Goal: Task Accomplishment & Management: Use online tool/utility

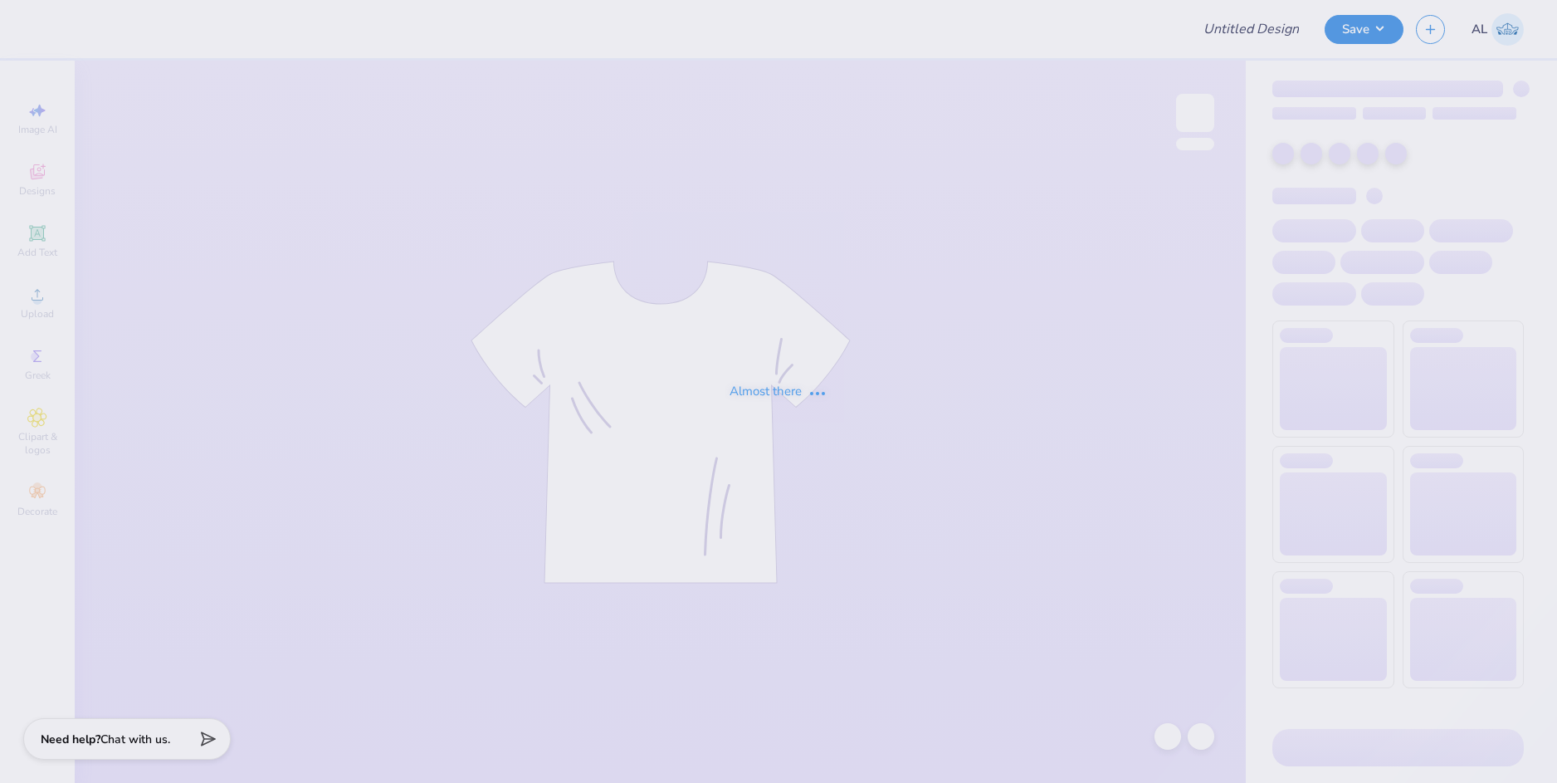
type input "Shirts for LA event"
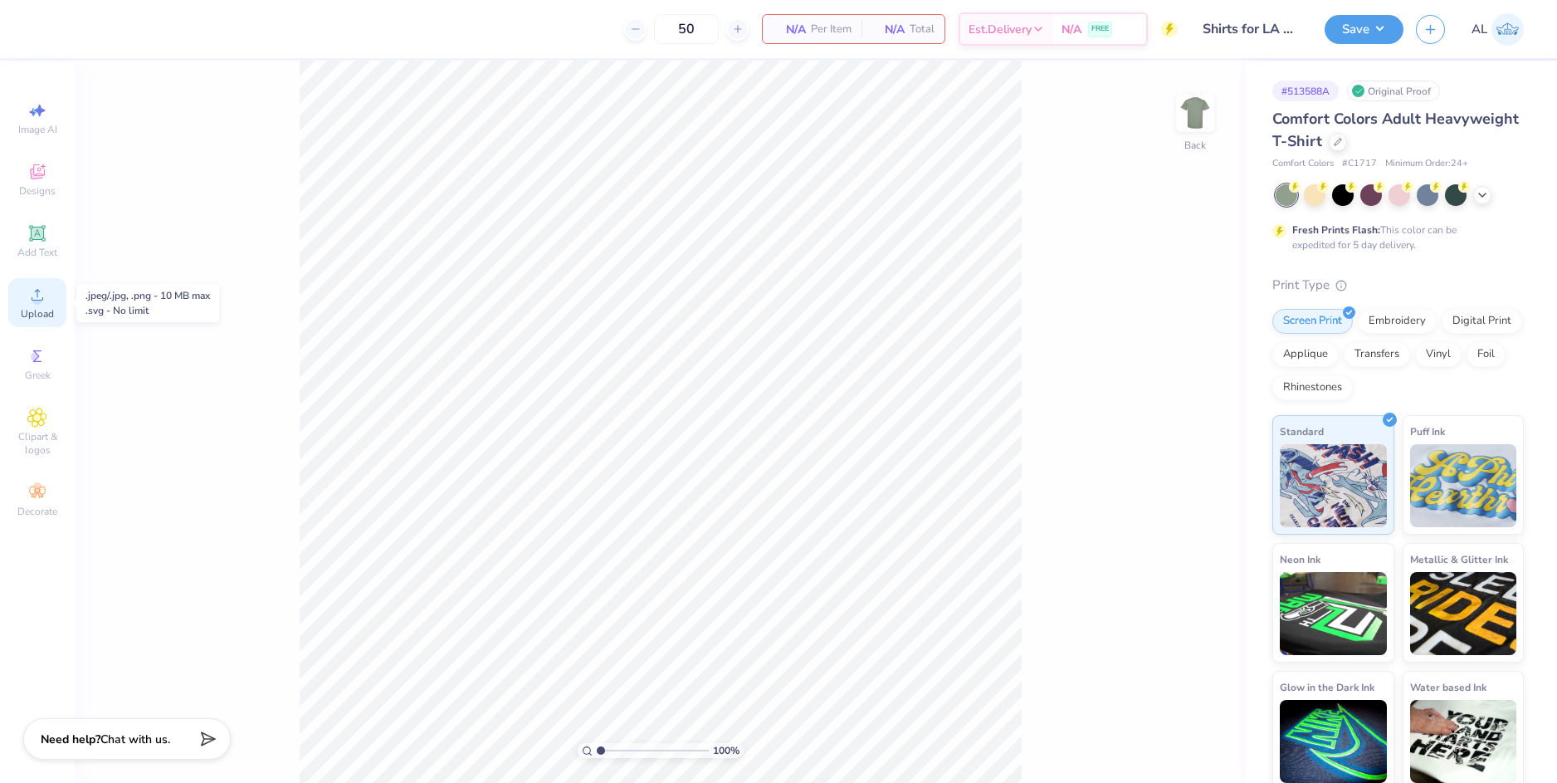
click at [42, 309] on span "Upload" at bounding box center [37, 313] width 33 height 13
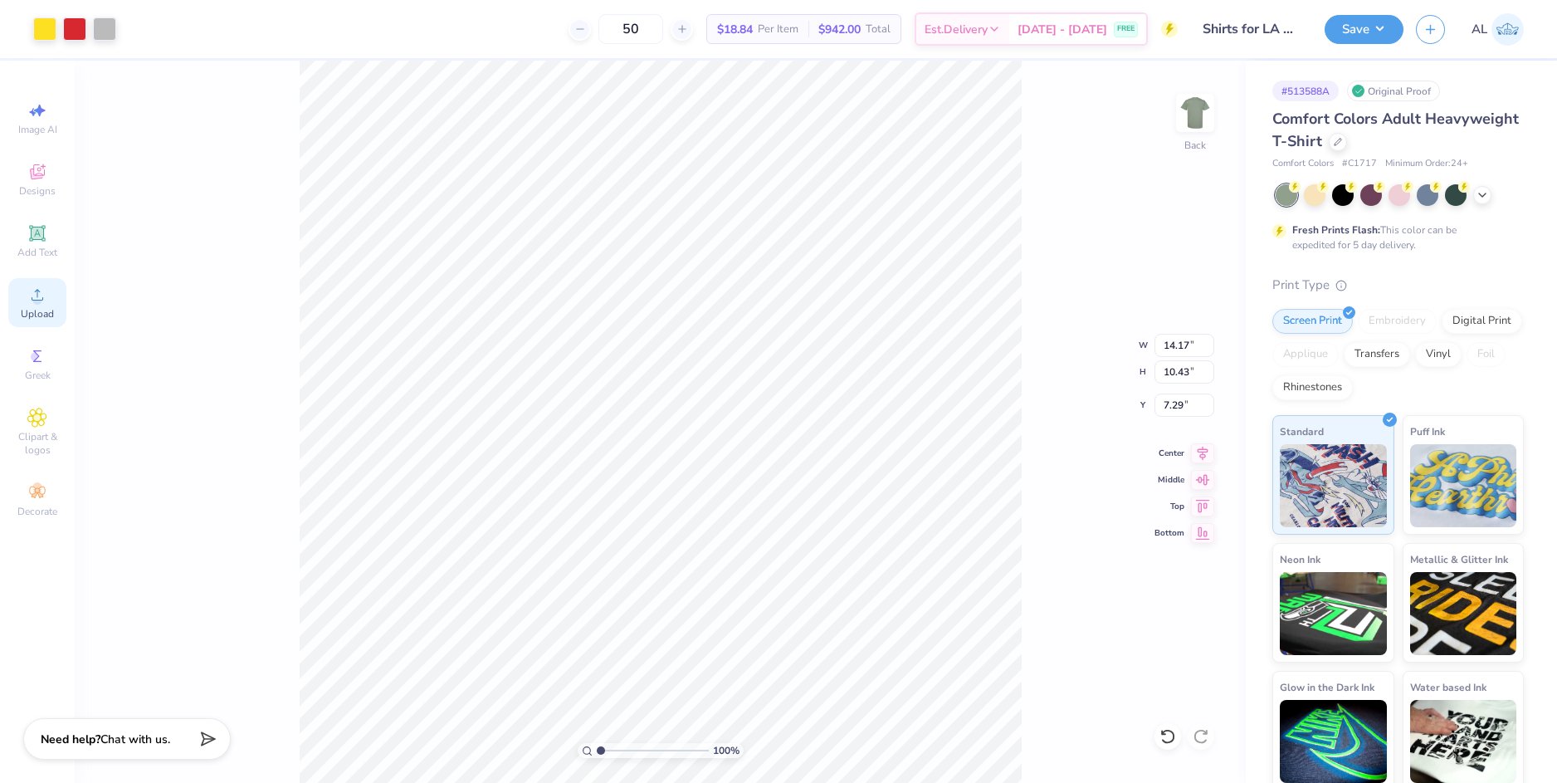
type input "3.89"
click at [1173, 350] on input "14.17" at bounding box center [1184, 345] width 60 height 23
click at [1173, 403] on input "3.89" at bounding box center [1184, 404] width 60 height 23
type input "10.00"
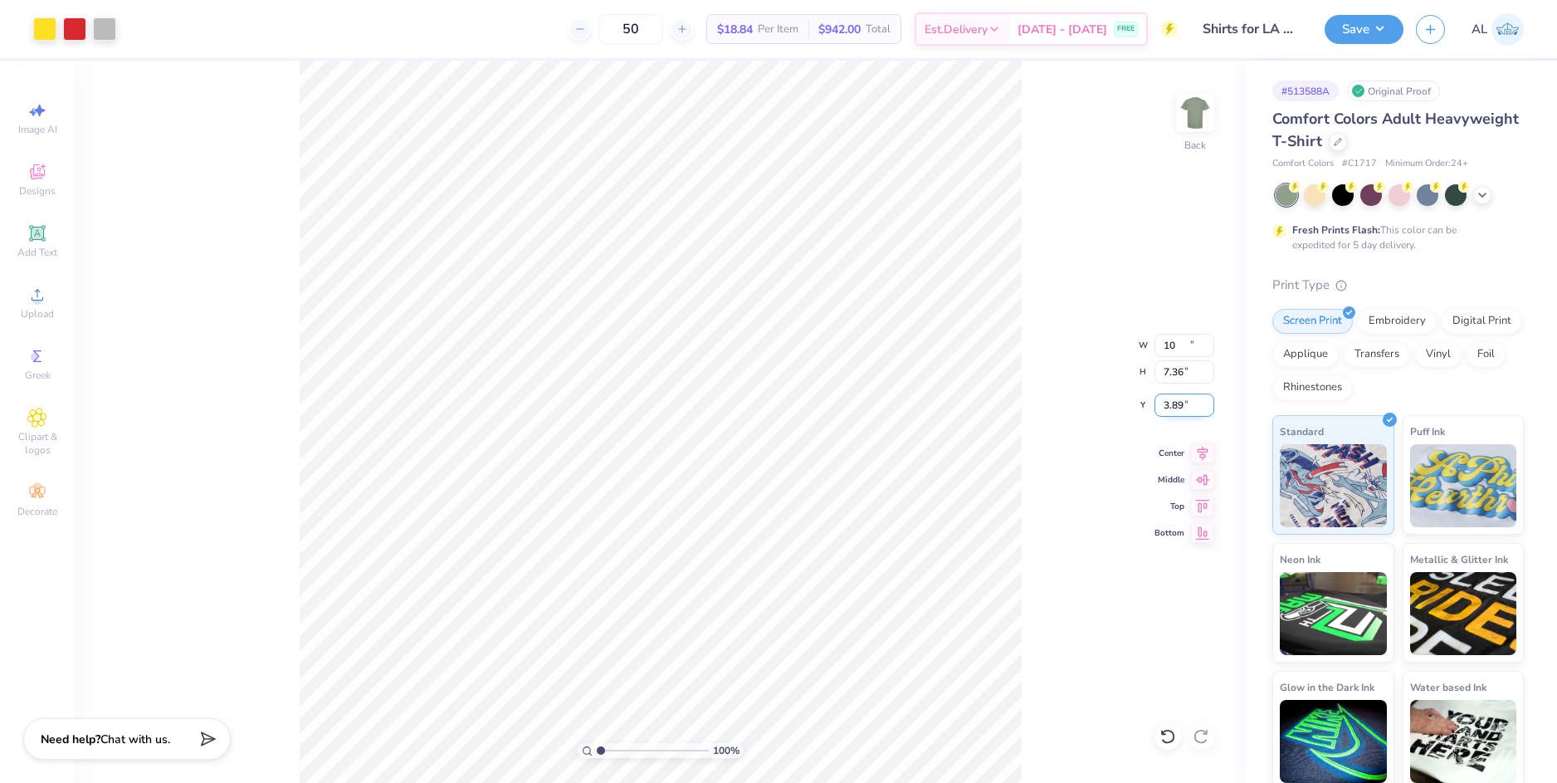
type input "7.36"
type input "5.43"
click at [1173, 405] on input "5.43" at bounding box center [1184, 404] width 60 height 23
click at [1172, 345] on input "10.00" at bounding box center [1184, 345] width 60 height 23
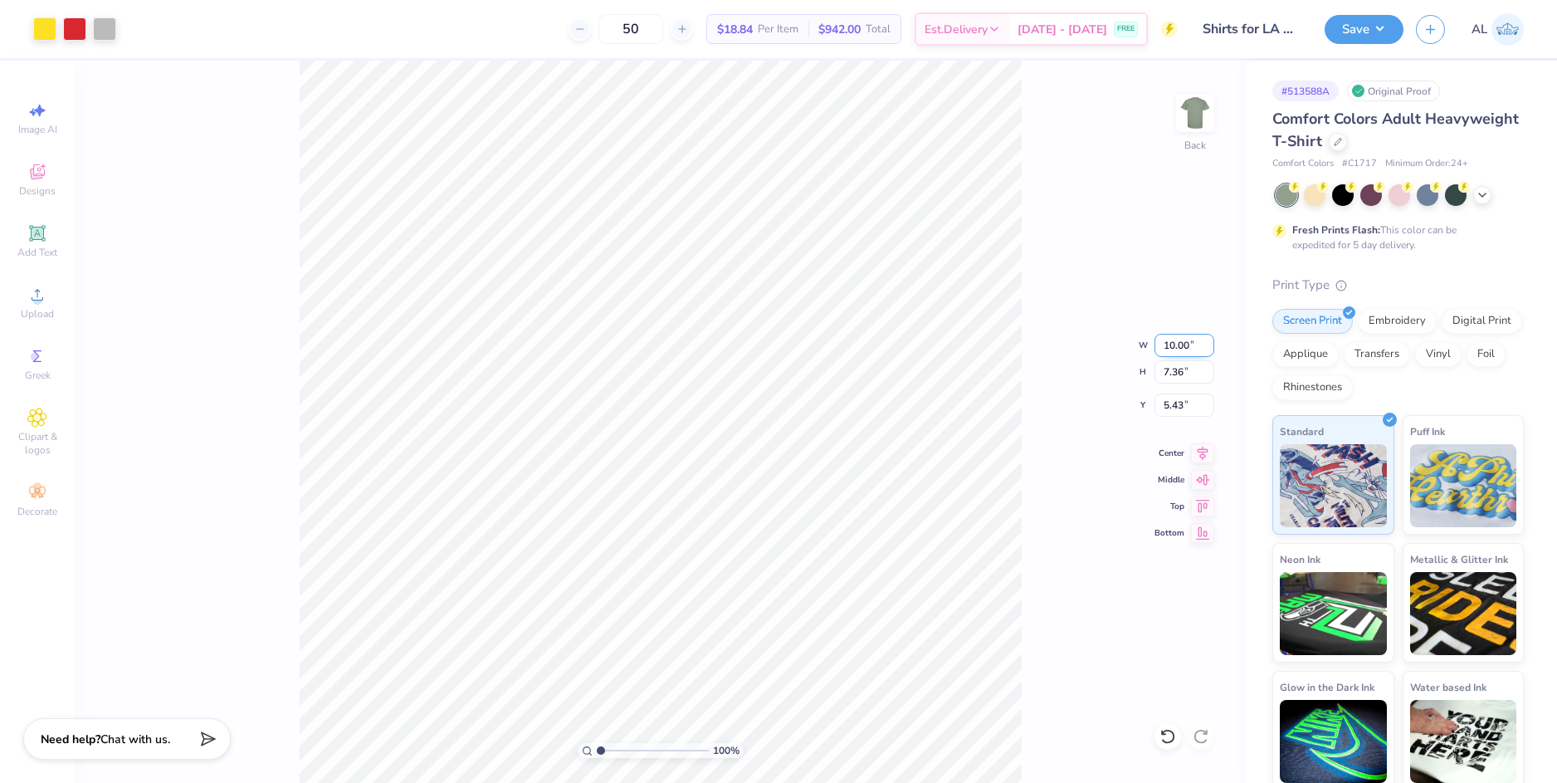
click at [1172, 345] on input "10.00" at bounding box center [1184, 345] width 60 height 23
click at [1169, 402] on input "5.43" at bounding box center [1184, 404] width 60 height 23
type input "12.00"
type input "8.83"
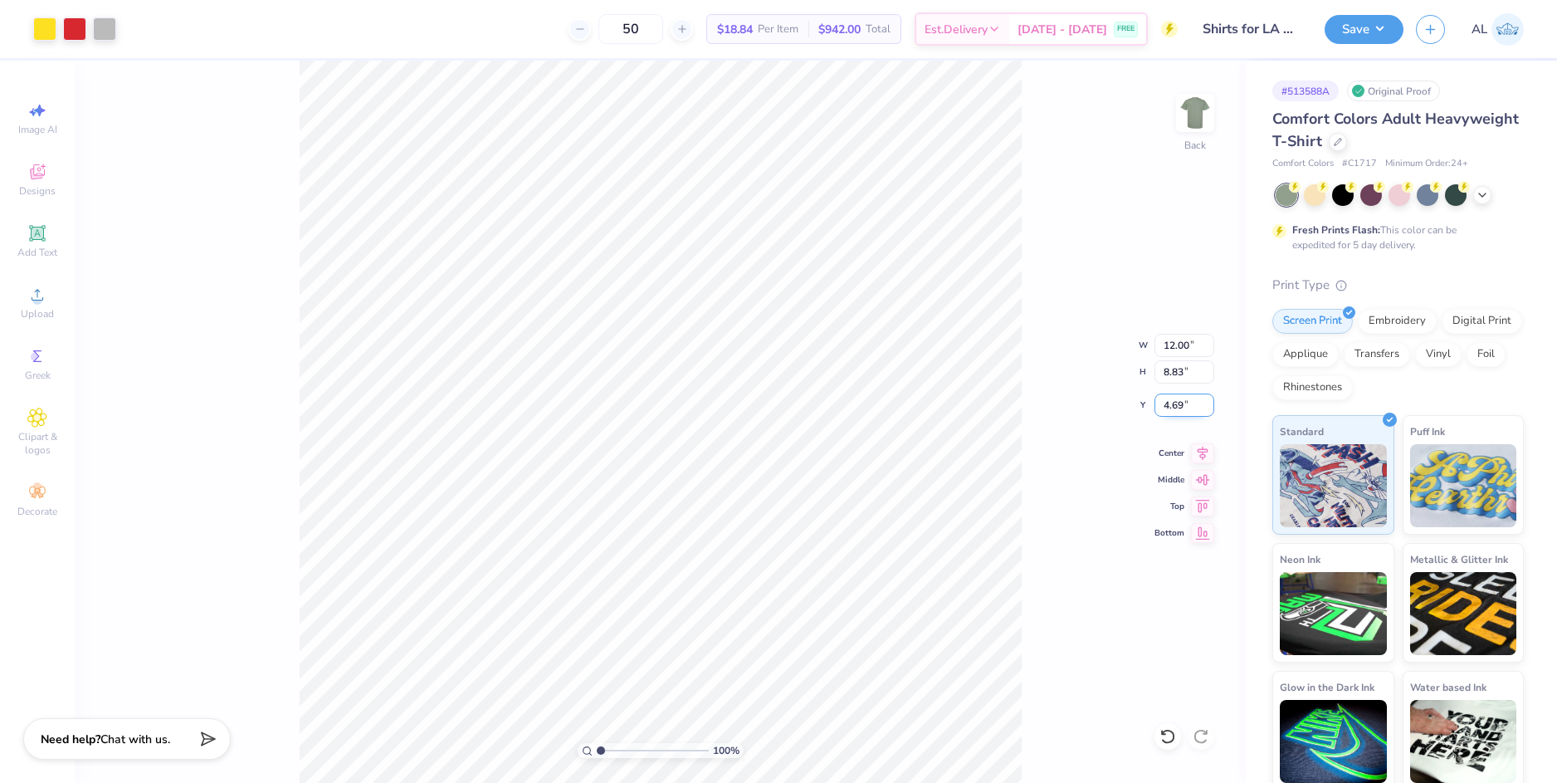
click at [1169, 402] on input "4.69" at bounding box center [1184, 404] width 60 height 23
click at [1173, 370] on input "8.83" at bounding box center [1184, 371] width 60 height 23
type input "3.00"
click at [1033, 378] on div "100 % Back W 12.00 12.00 " H 8.83 8.83 " Y 3.00 3.00 " Center Middle Top Bottom" at bounding box center [660, 422] width 1171 height 722
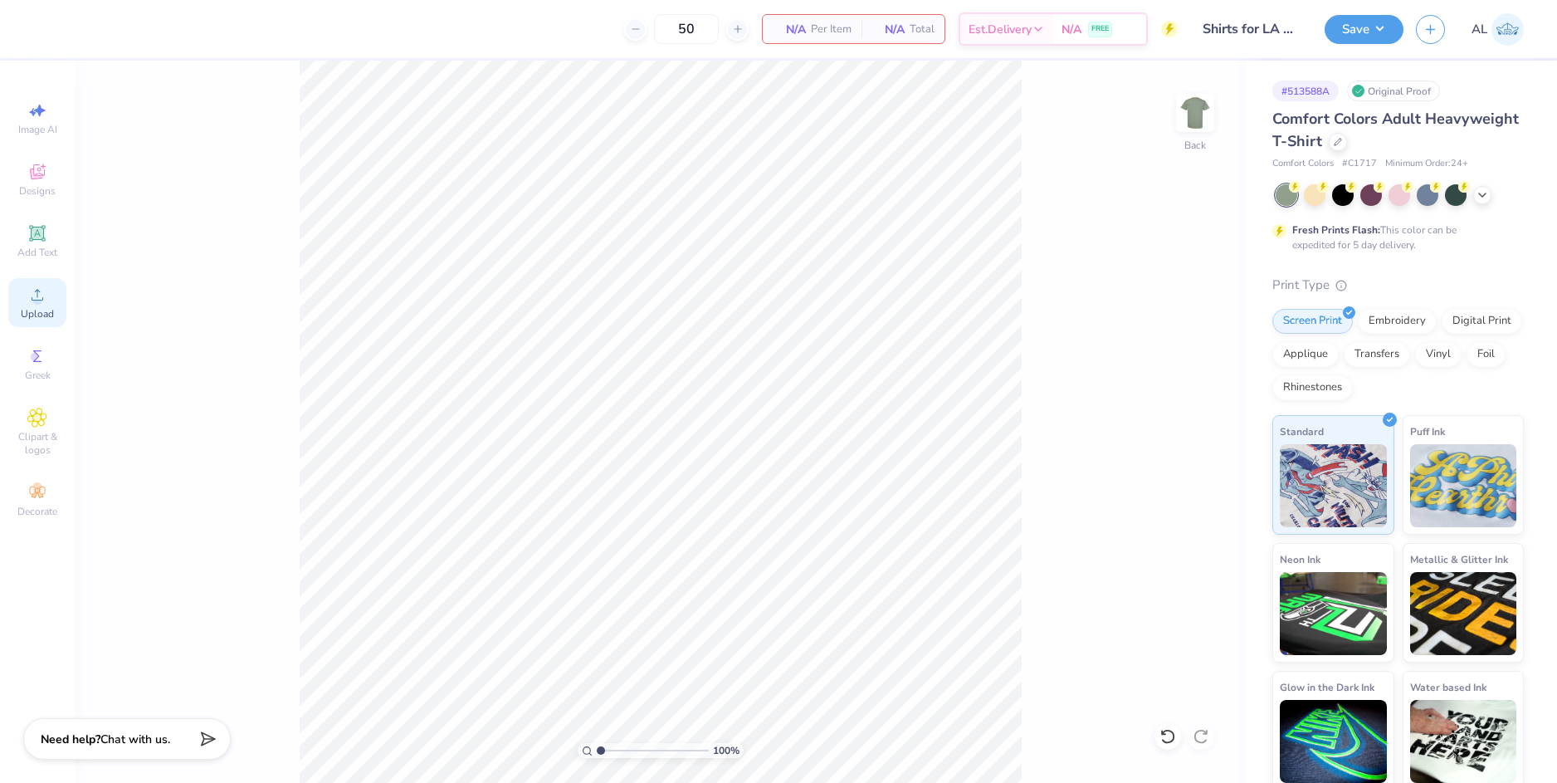
click at [37, 289] on icon at bounding box center [37, 295] width 20 height 20
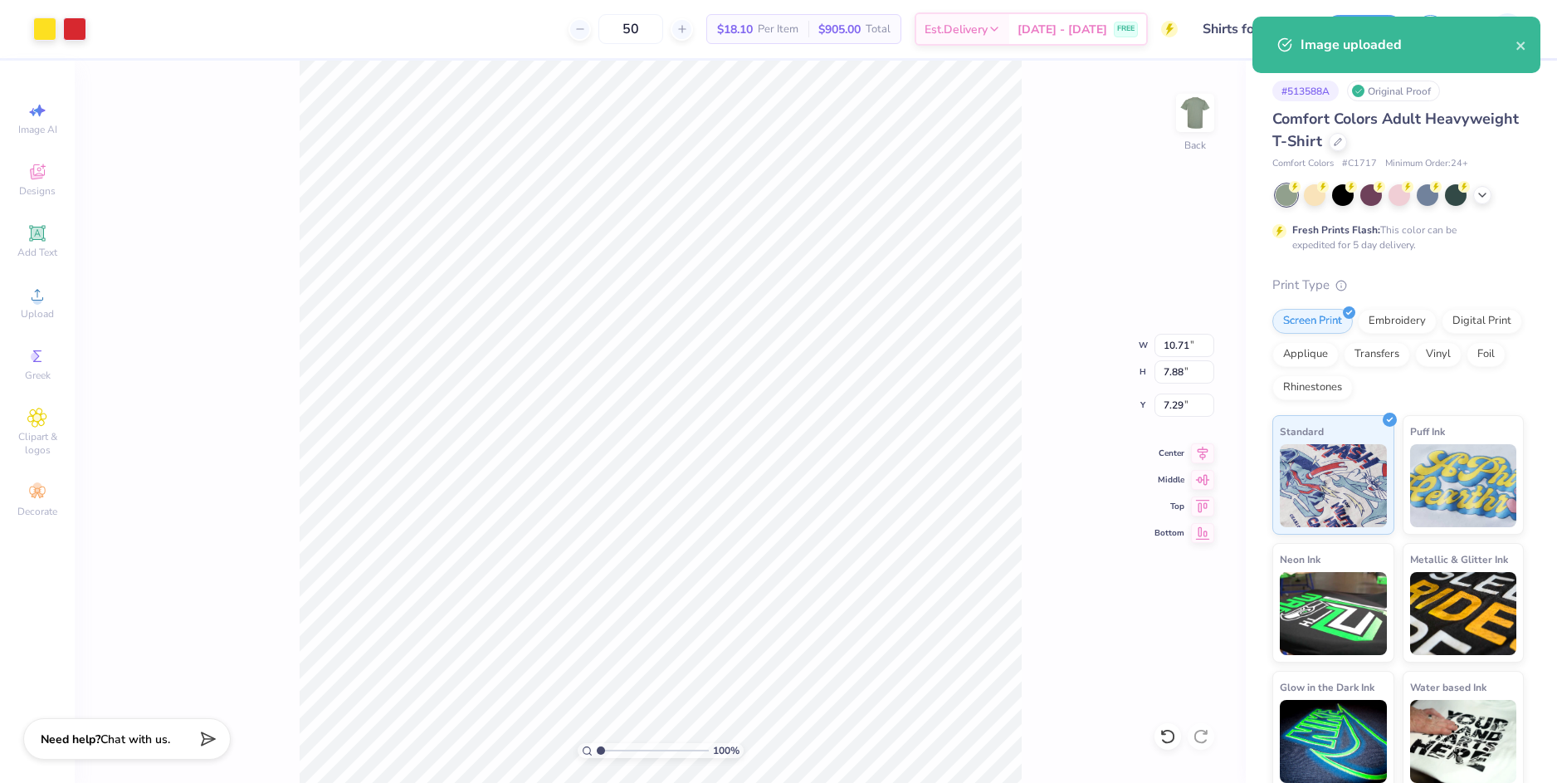
type input "10.71"
type input "7.88"
click at [1169, 343] on input "10.71" at bounding box center [1184, 345] width 60 height 23
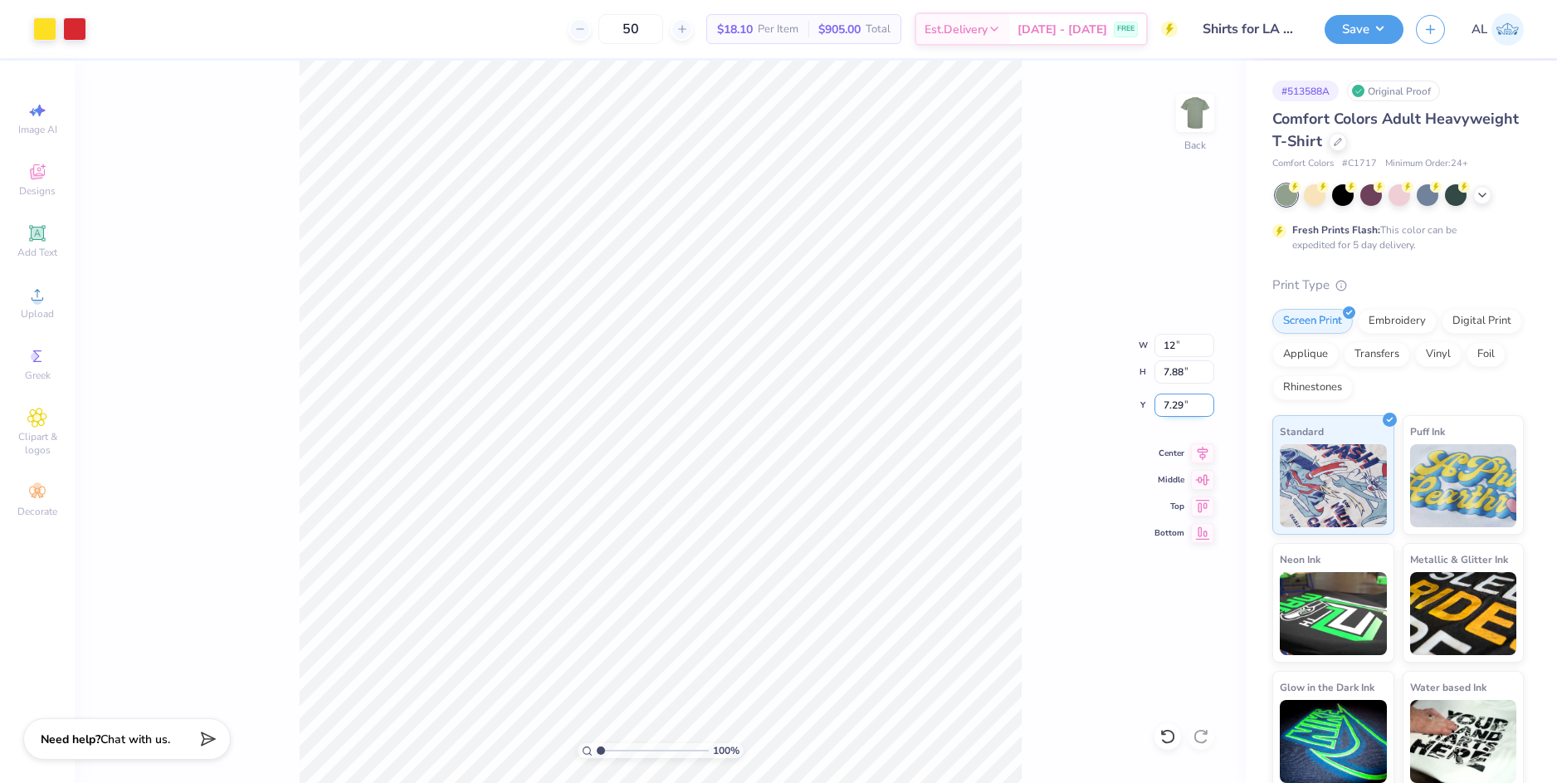
click at [1168, 407] on input "7.29" at bounding box center [1184, 404] width 60 height 23
type input "12.00"
type input "8.83"
click at [1171, 404] on input "6.81" at bounding box center [1184, 404] width 60 height 23
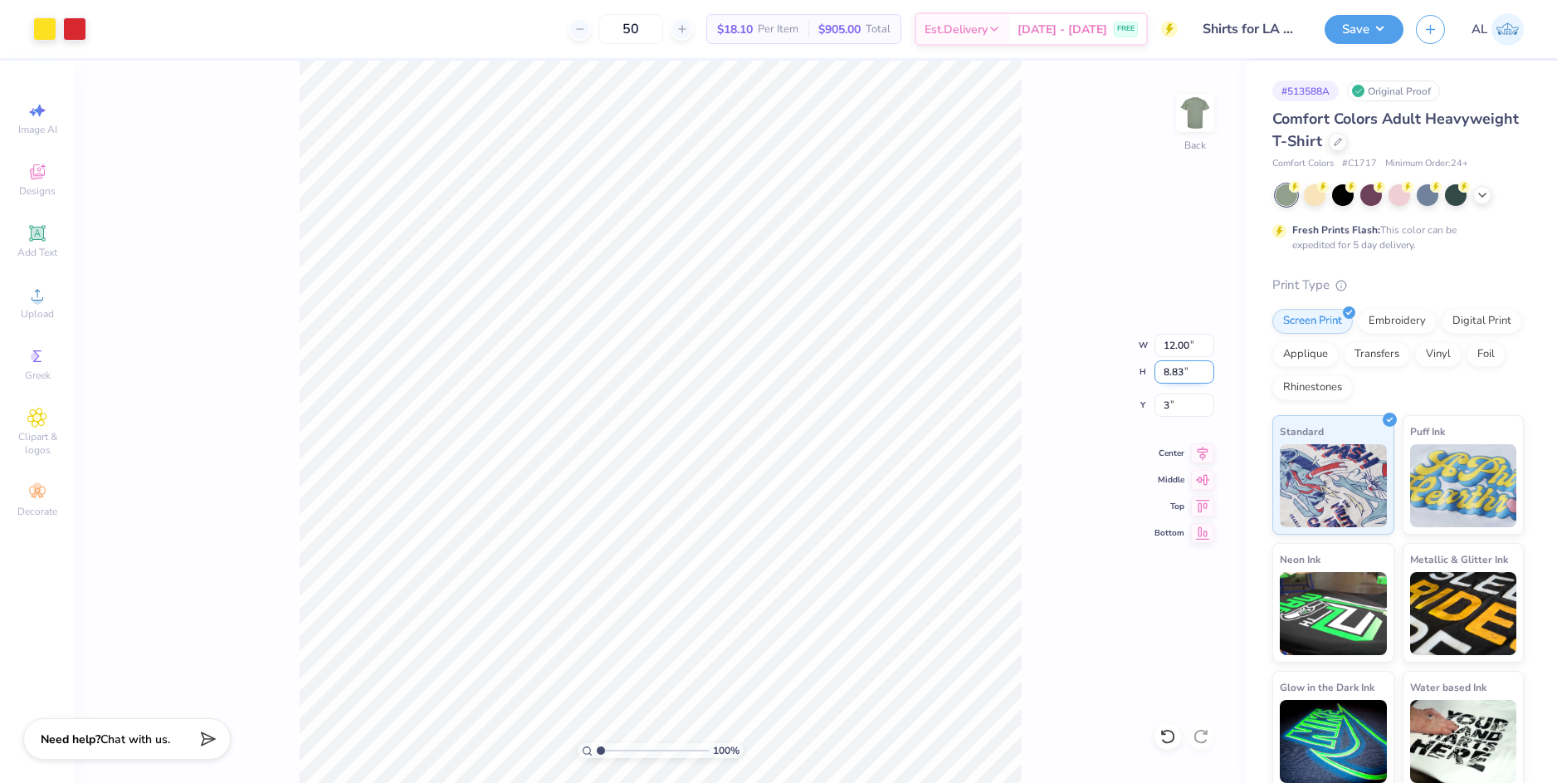
click at [1172, 373] on input "8.83" at bounding box center [1184, 371] width 60 height 23
type input "3.00"
click at [1192, 448] on icon at bounding box center [1202, 451] width 23 height 20
click at [1351, 23] on button "Save" at bounding box center [1363, 26] width 79 height 29
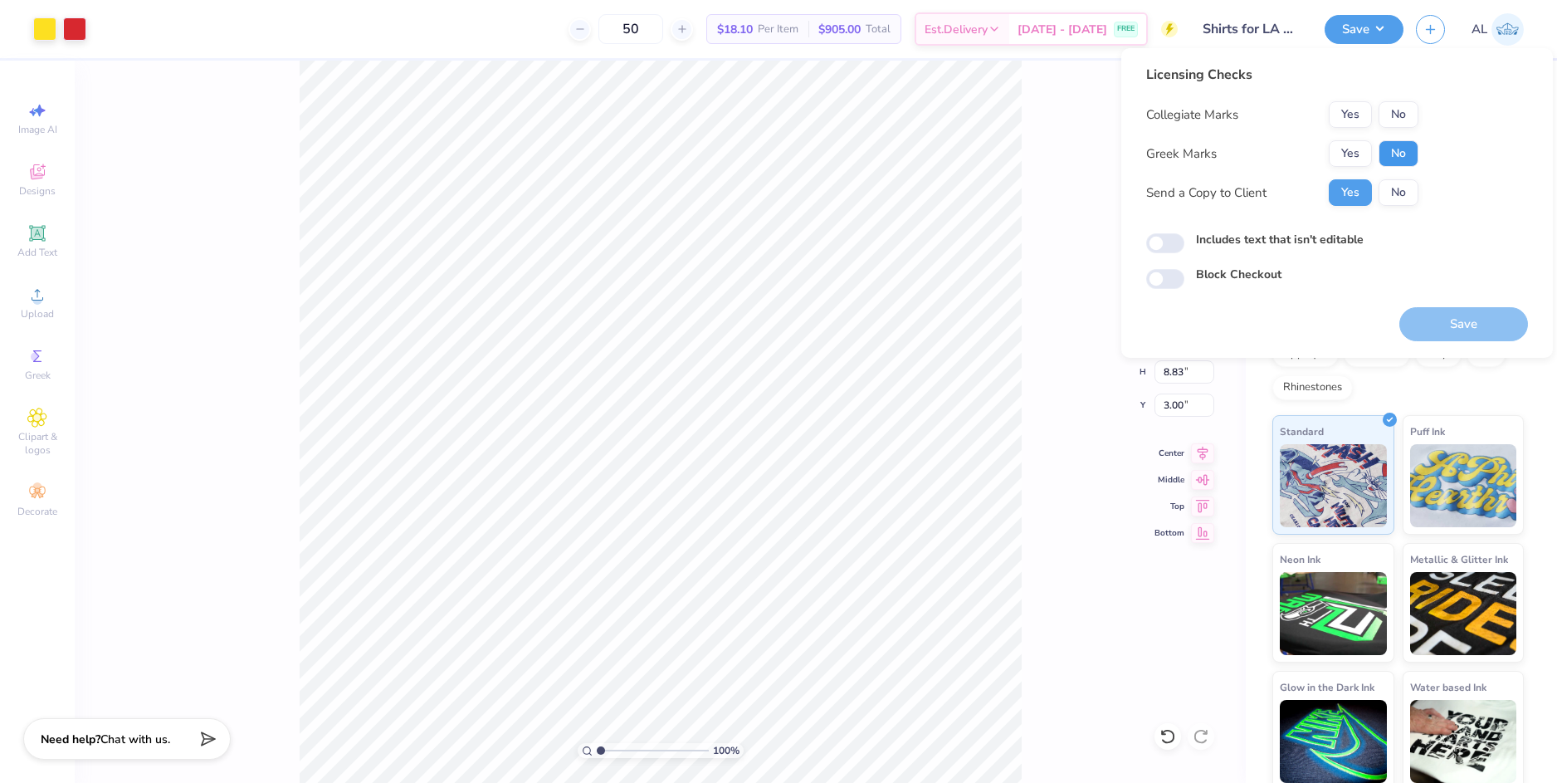
click at [1402, 160] on button "No" at bounding box center [1398, 153] width 40 height 27
click at [1408, 116] on button "No" at bounding box center [1398, 114] width 40 height 27
click at [1440, 319] on button "Save" at bounding box center [1463, 324] width 129 height 34
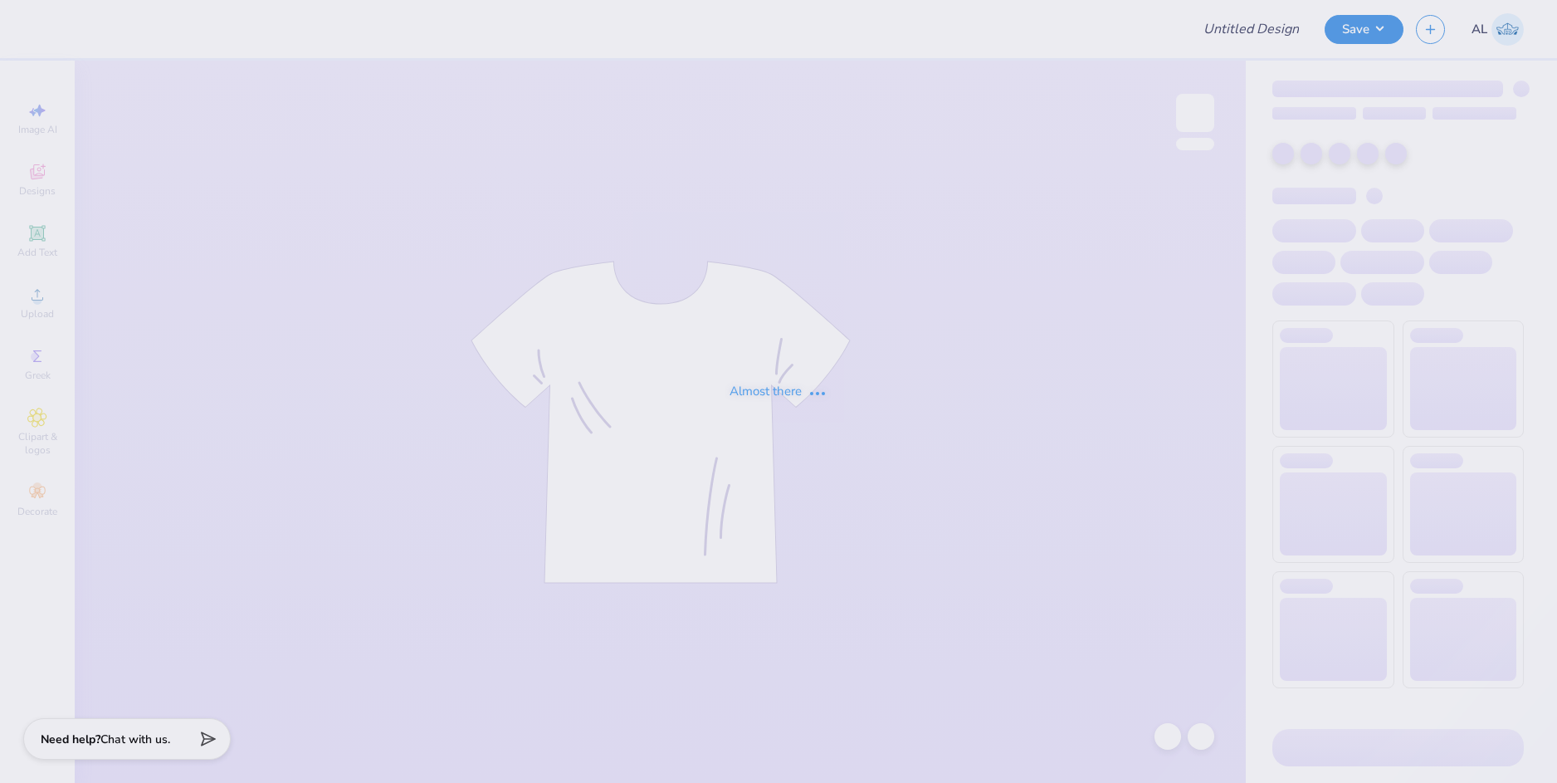
type input "SK Gen Sweatshirt"
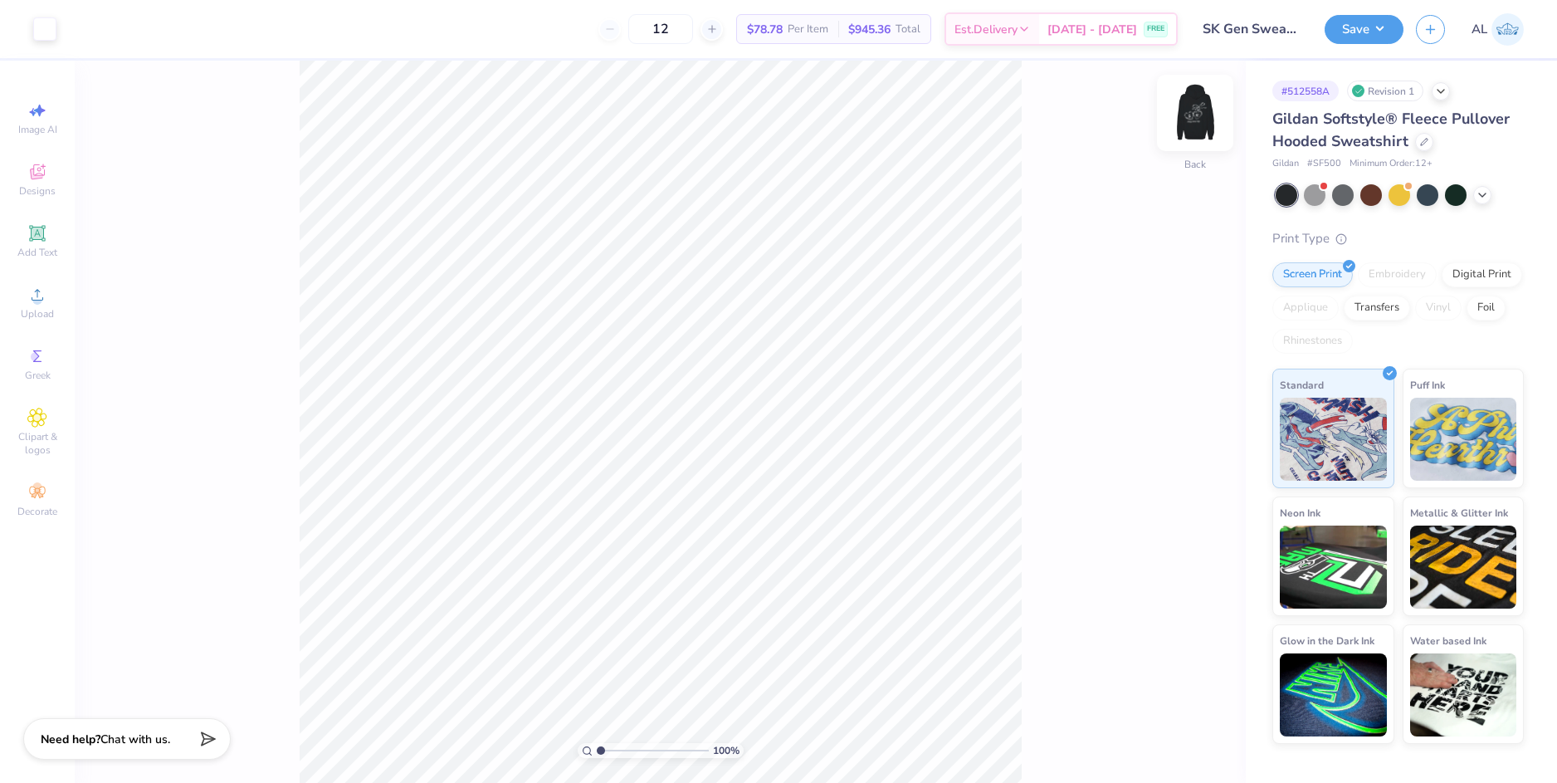
click at [1192, 115] on img at bounding box center [1195, 113] width 66 height 66
type input "7.06"
type input "1.09"
type input "16.20"
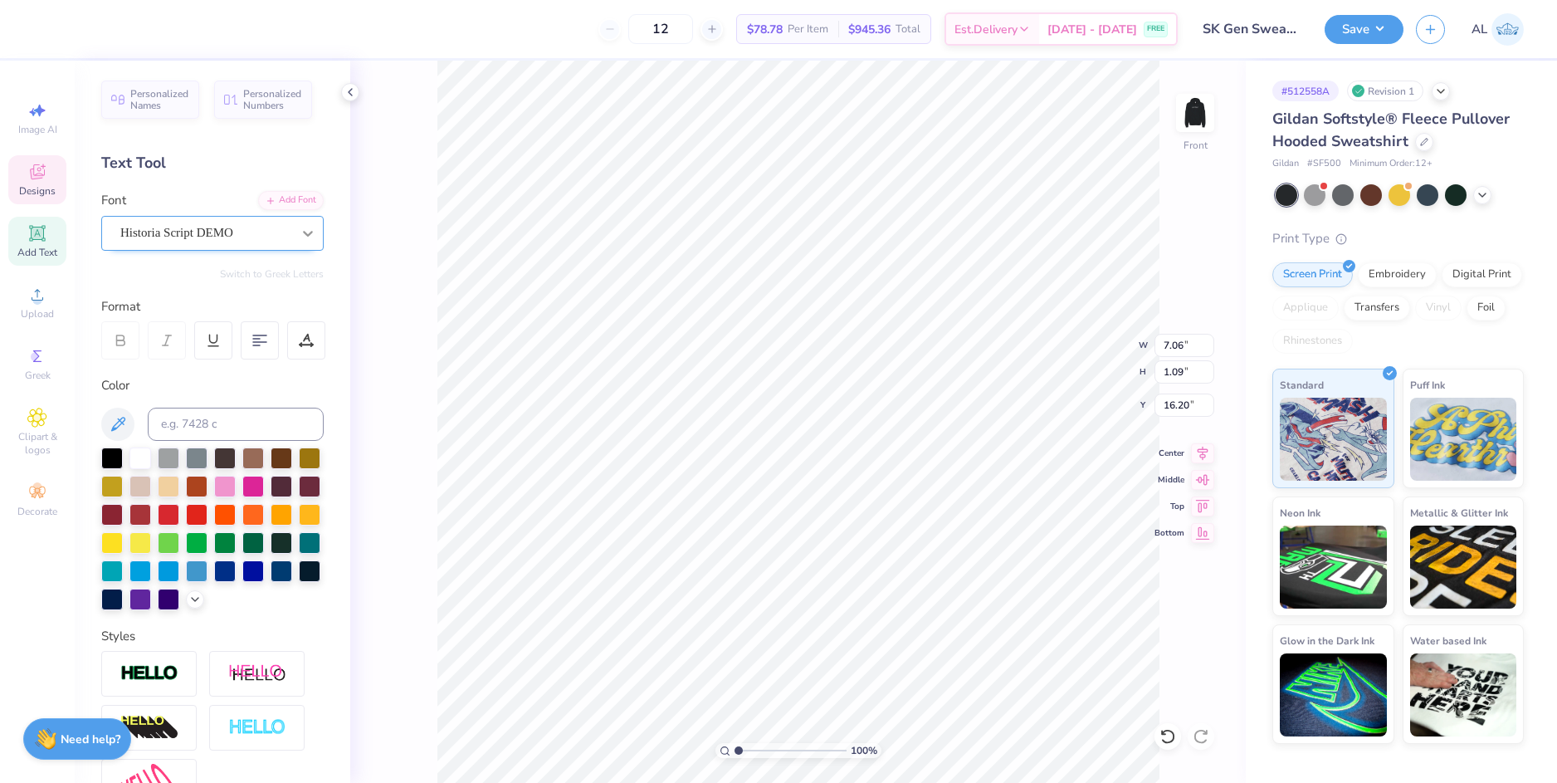
click at [300, 228] on icon at bounding box center [308, 233] width 17 height 17
type input "1.15"
type input "1.67"
type input "12.68"
type input "1.62"
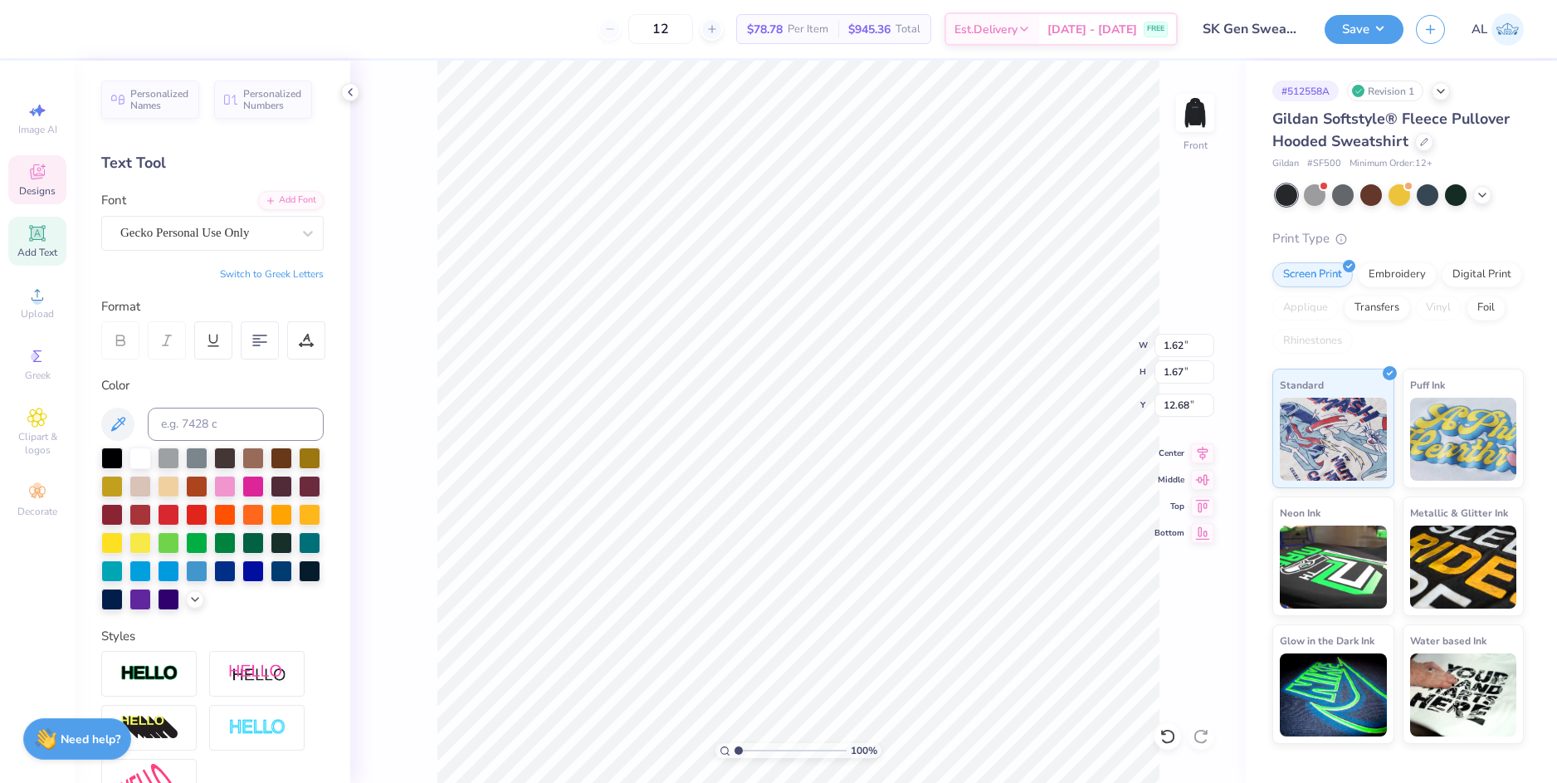
type input "1.51"
type input "12.34"
type input "1.15"
type input "1.67"
type input "12.68"
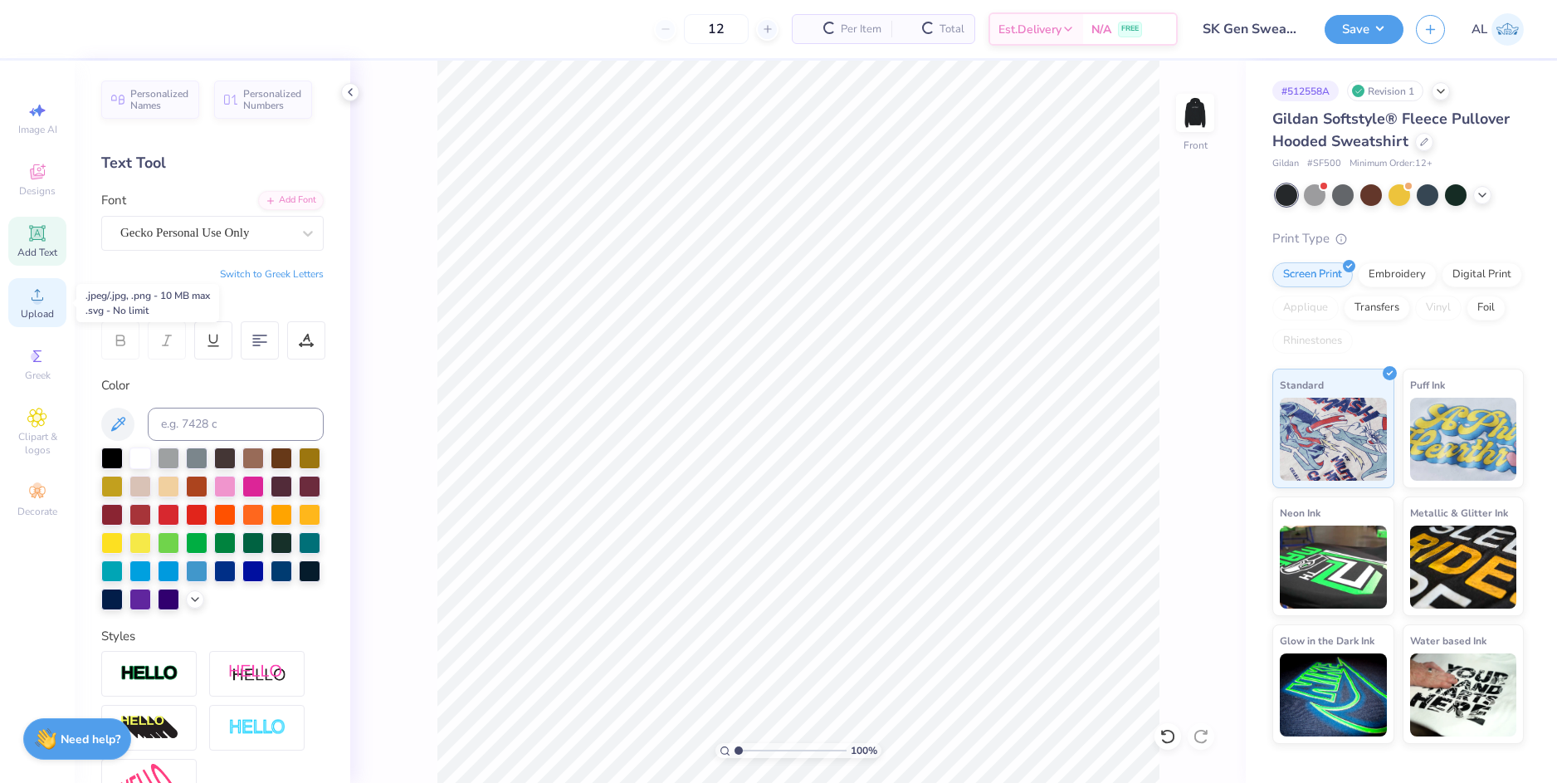
click at [45, 300] on icon at bounding box center [37, 295] width 20 height 20
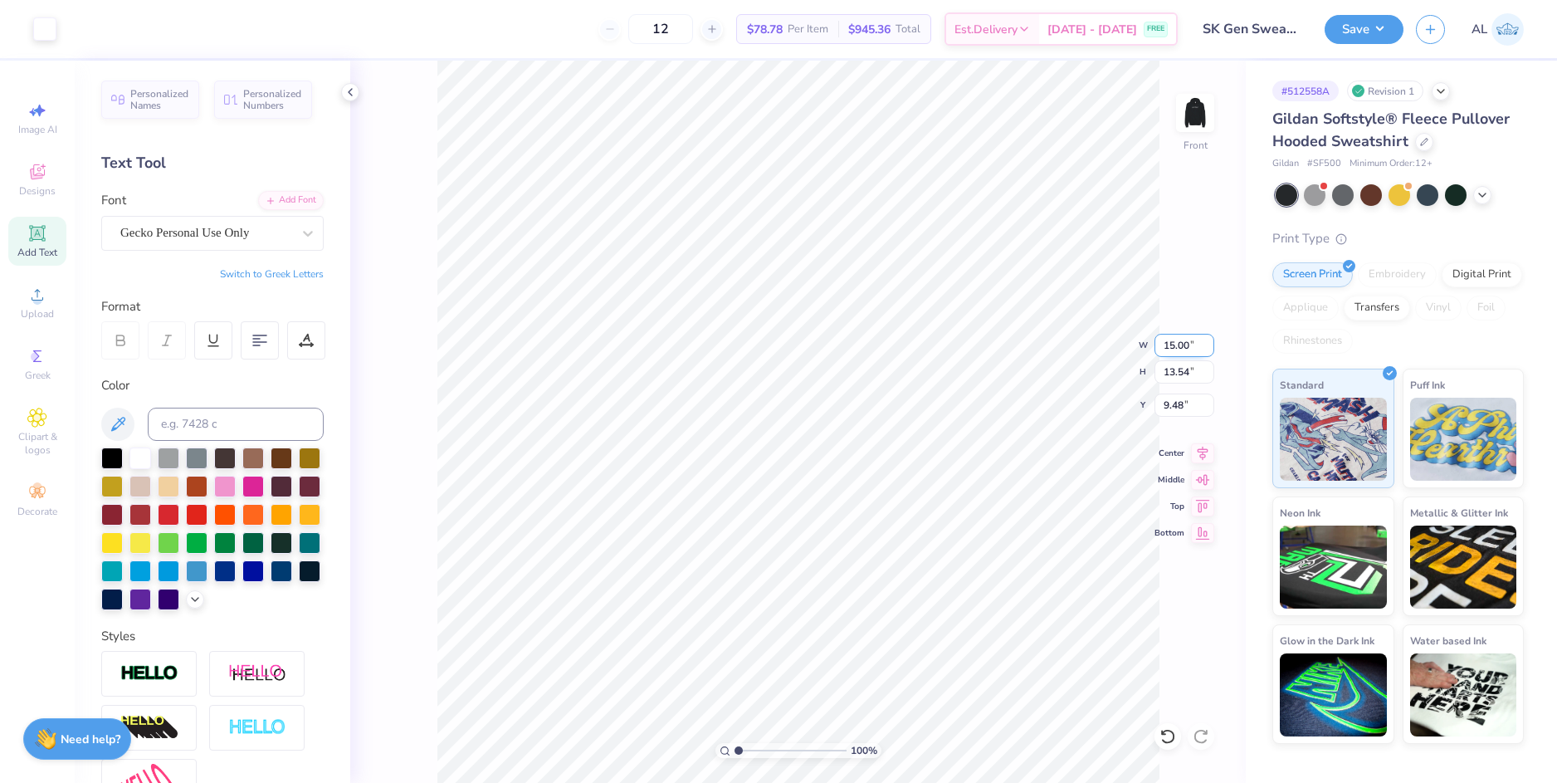
click at [1175, 350] on input "15.00" at bounding box center [1184, 345] width 60 height 23
click at [1178, 410] on input "9.48" at bounding box center [1184, 404] width 60 height 23
type input "12.50"
type input "11.28"
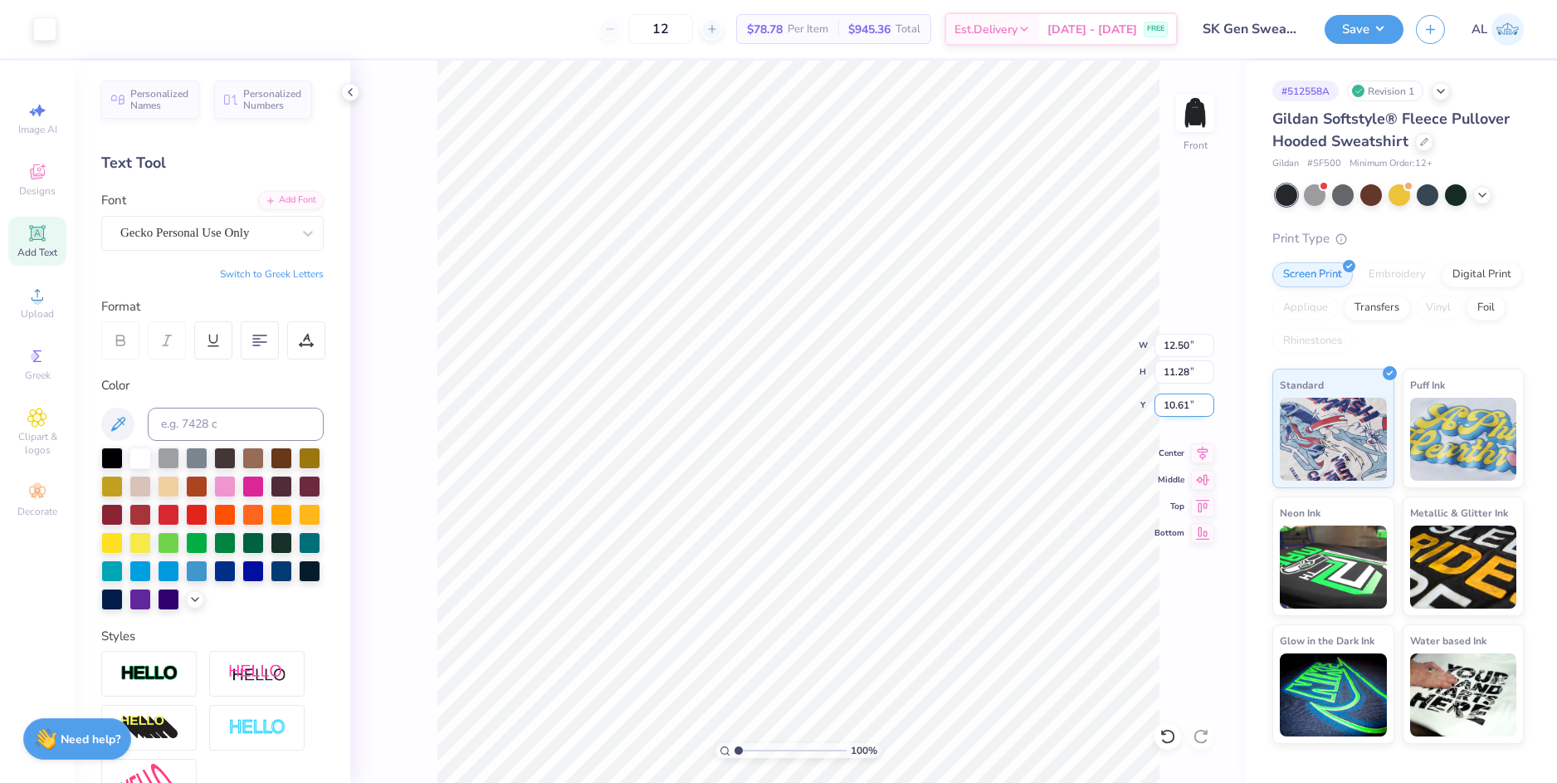
click at [1175, 407] on input "10.61" at bounding box center [1184, 404] width 60 height 23
click at [1177, 374] on input "11.28" at bounding box center [1184, 371] width 60 height 23
type input "6.00"
click at [1195, 118] on img at bounding box center [1195, 113] width 66 height 66
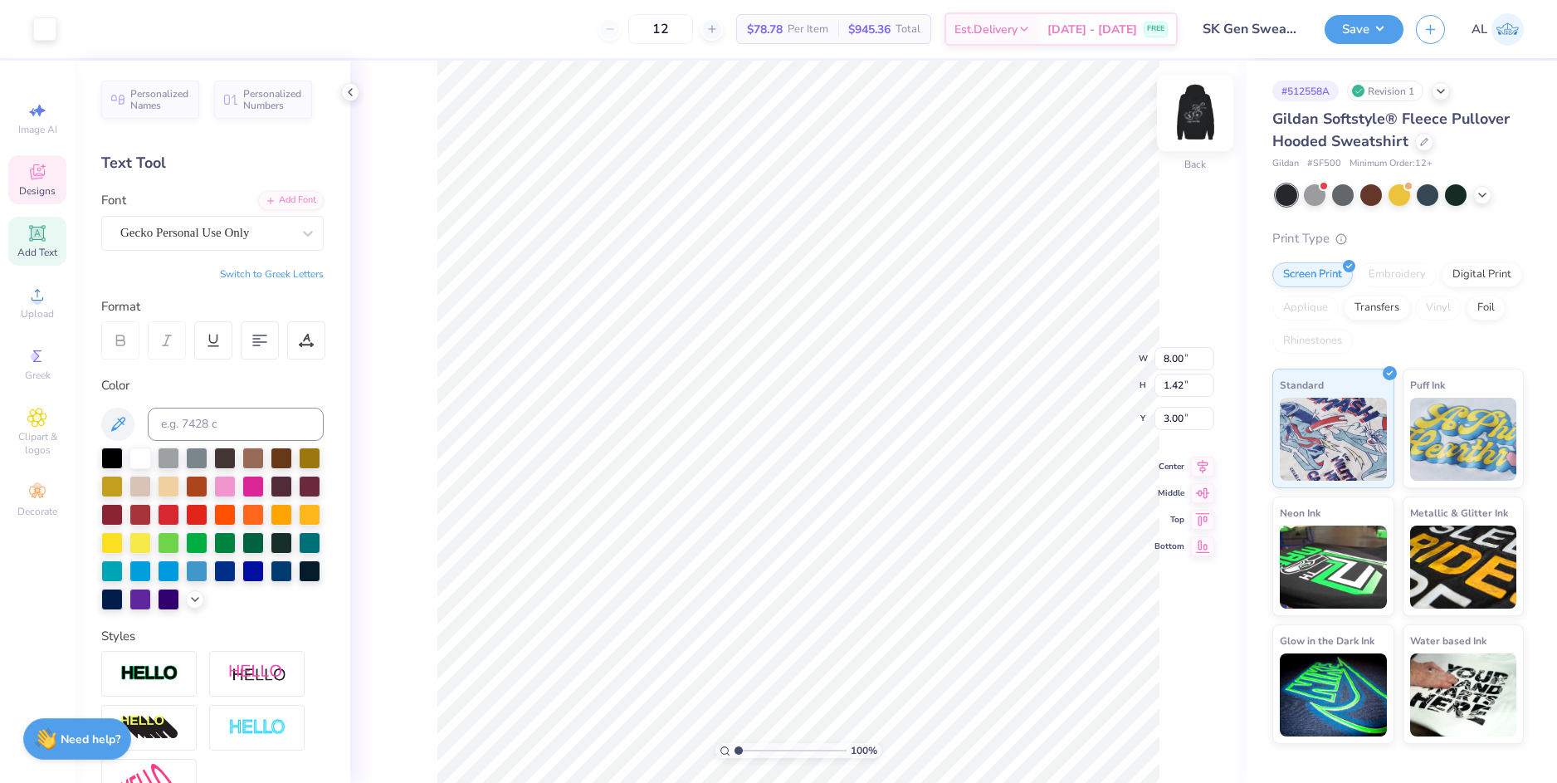
click at [1188, 121] on img at bounding box center [1195, 113] width 66 height 66
click at [1350, 19] on button "Save" at bounding box center [1363, 26] width 79 height 29
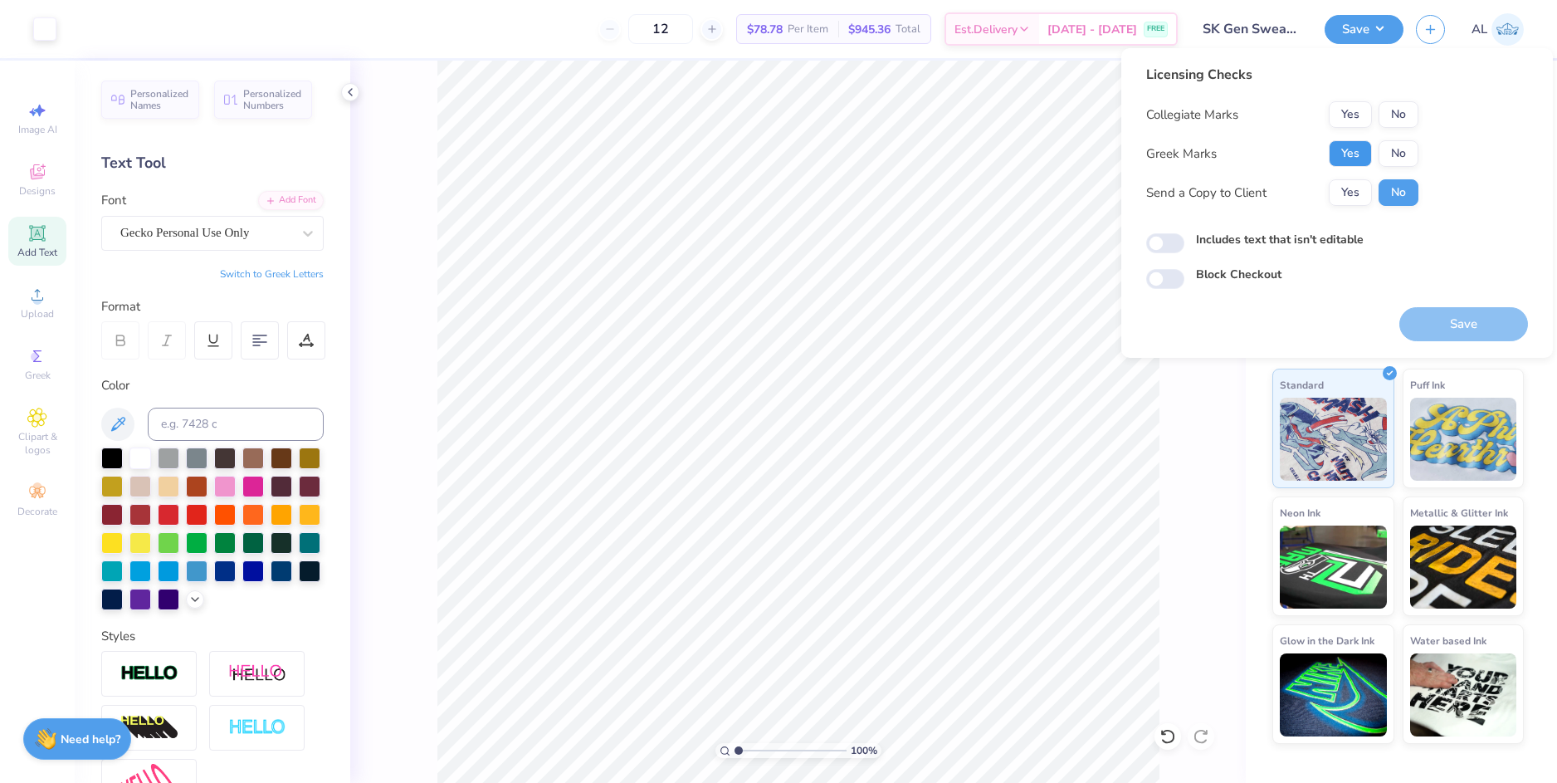
click at [1353, 157] on button "Yes" at bounding box center [1350, 153] width 43 height 27
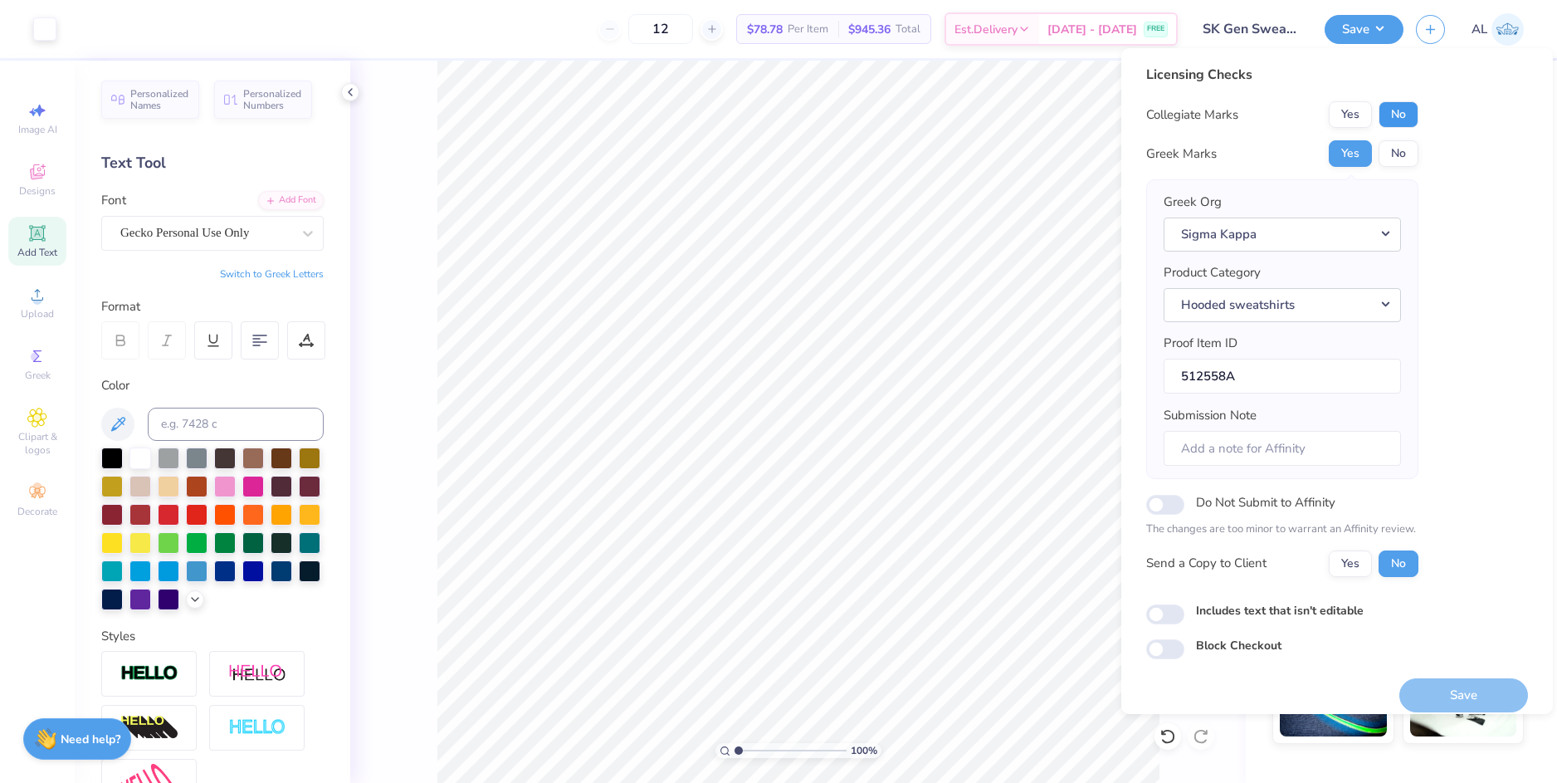
click at [1405, 117] on button "No" at bounding box center [1398, 114] width 40 height 27
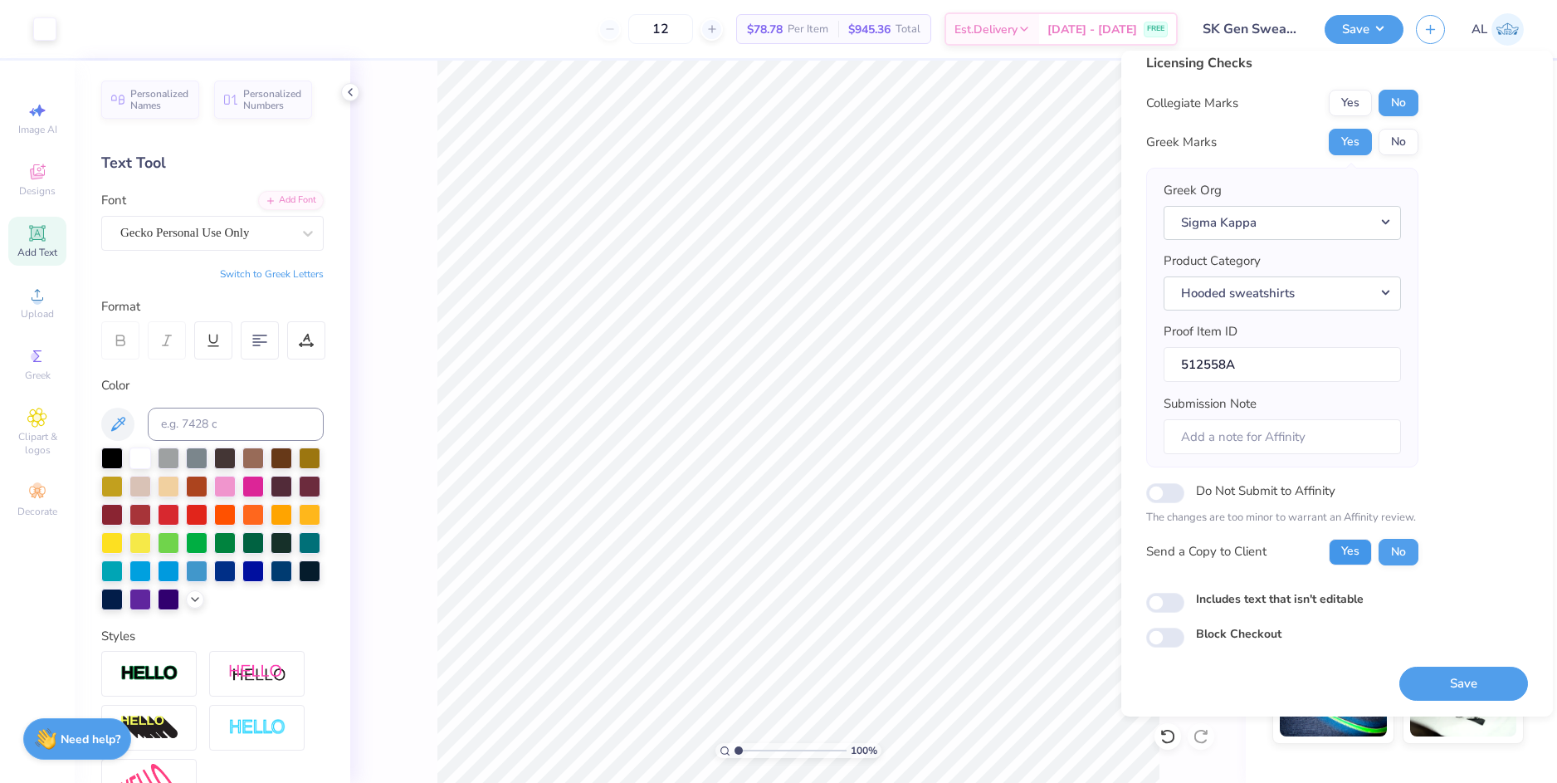
click at [1356, 557] on button "Yes" at bounding box center [1350, 552] width 43 height 27
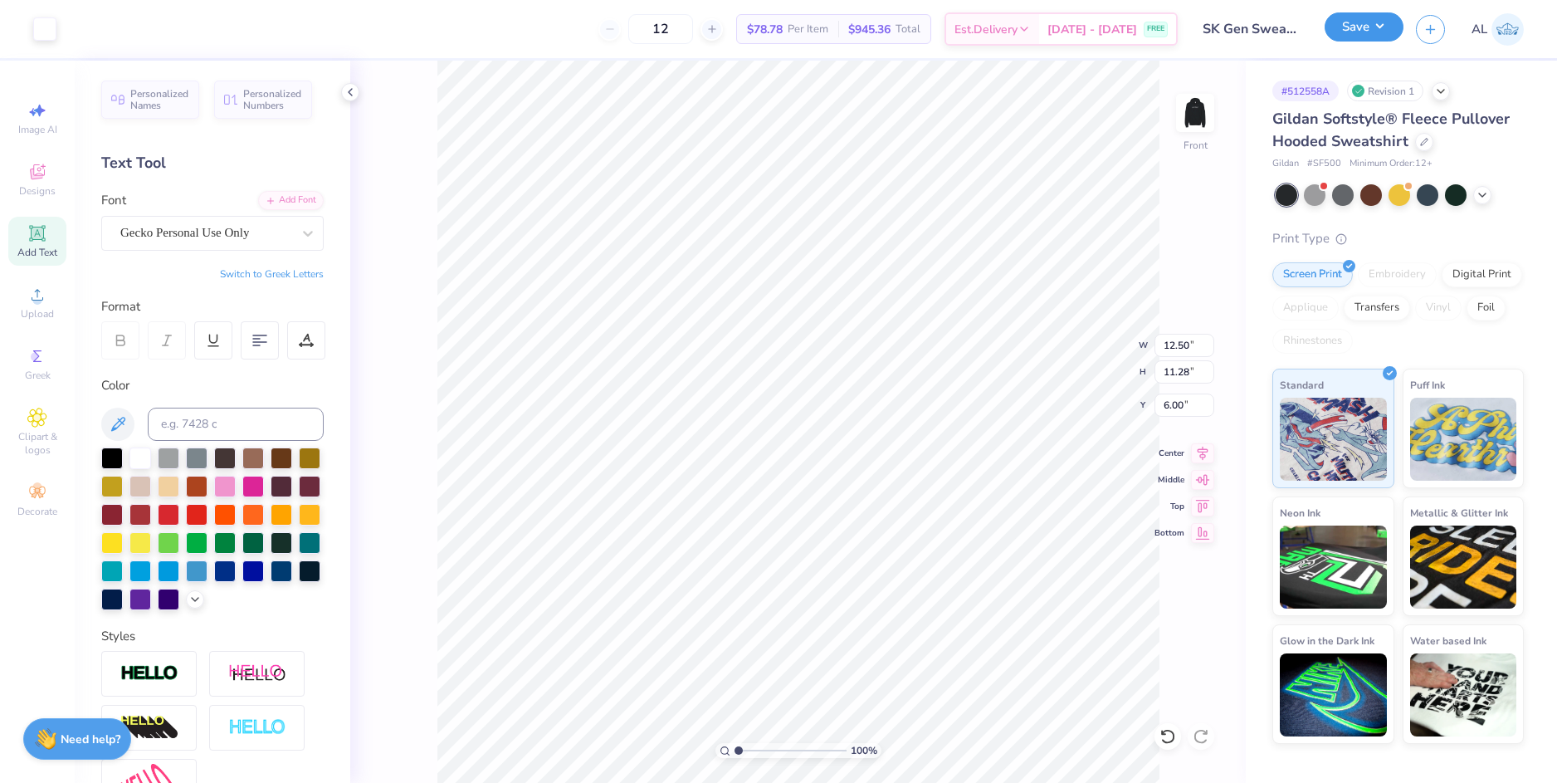
click at [1358, 35] on button "Save" at bounding box center [1363, 26] width 79 height 29
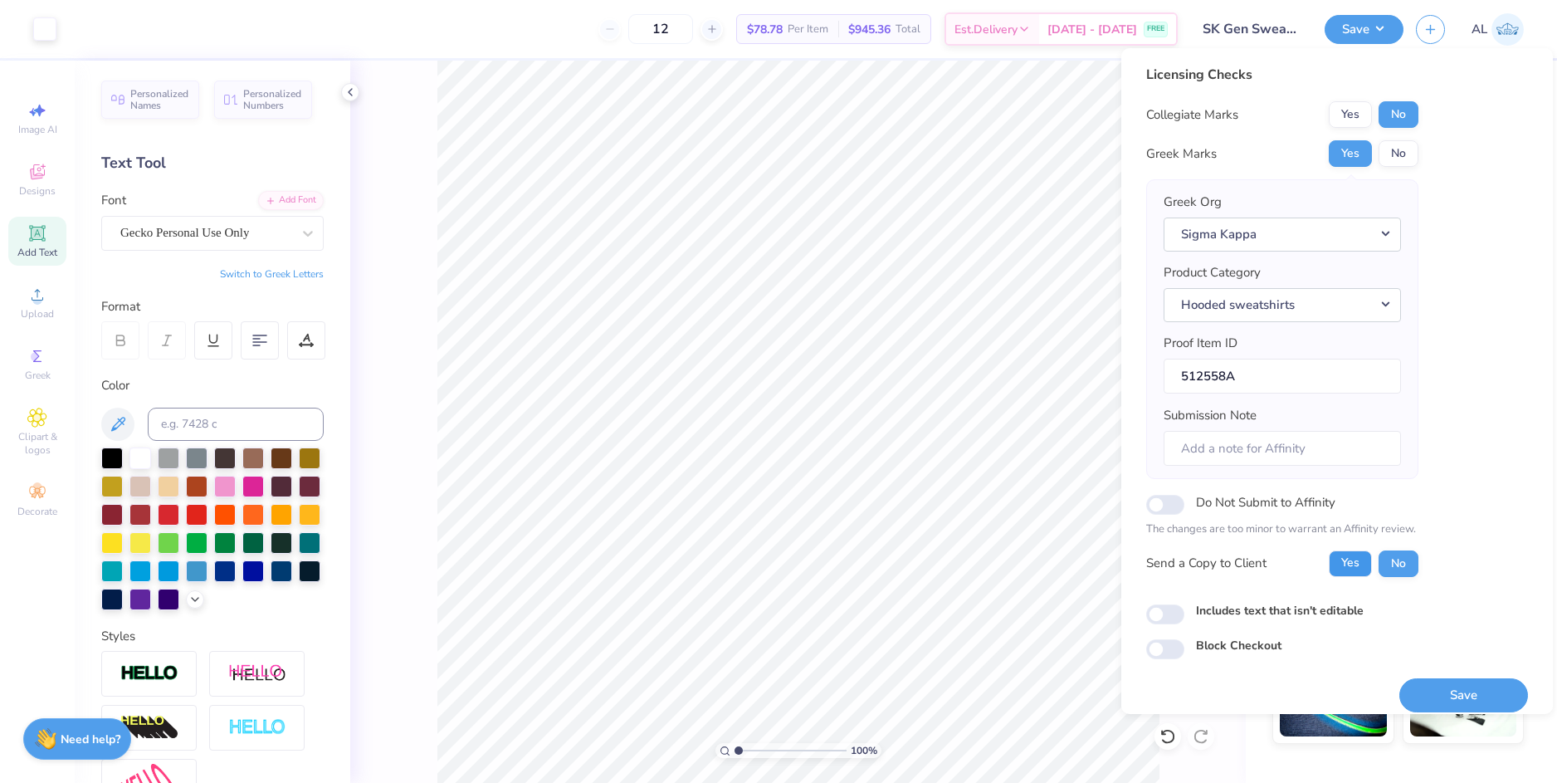
click at [1344, 568] on button "Yes" at bounding box center [1350, 563] width 43 height 27
click at [1420, 690] on button "Save" at bounding box center [1463, 695] width 129 height 34
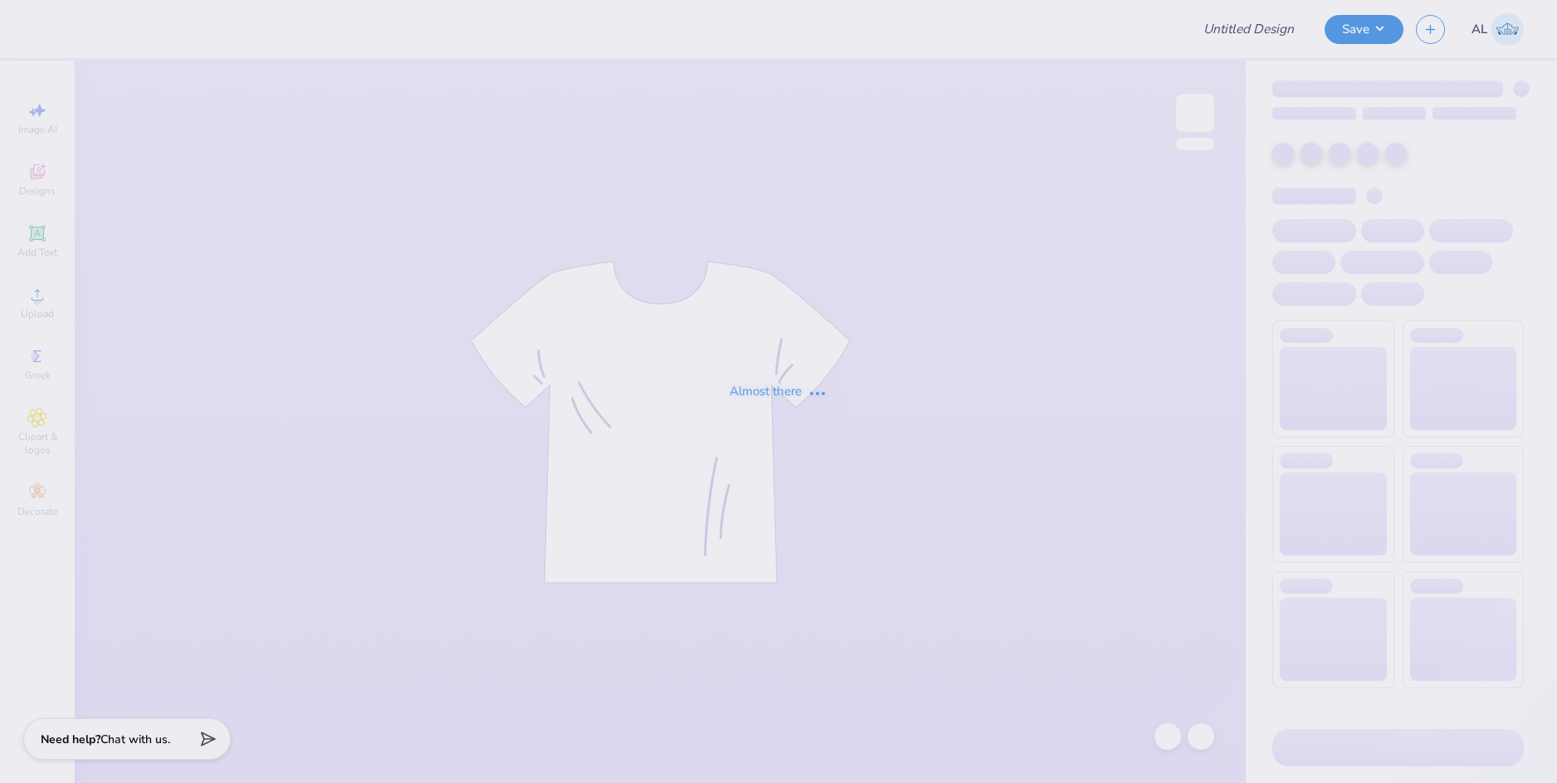
type input "Diana Creaser : Syracuse University"
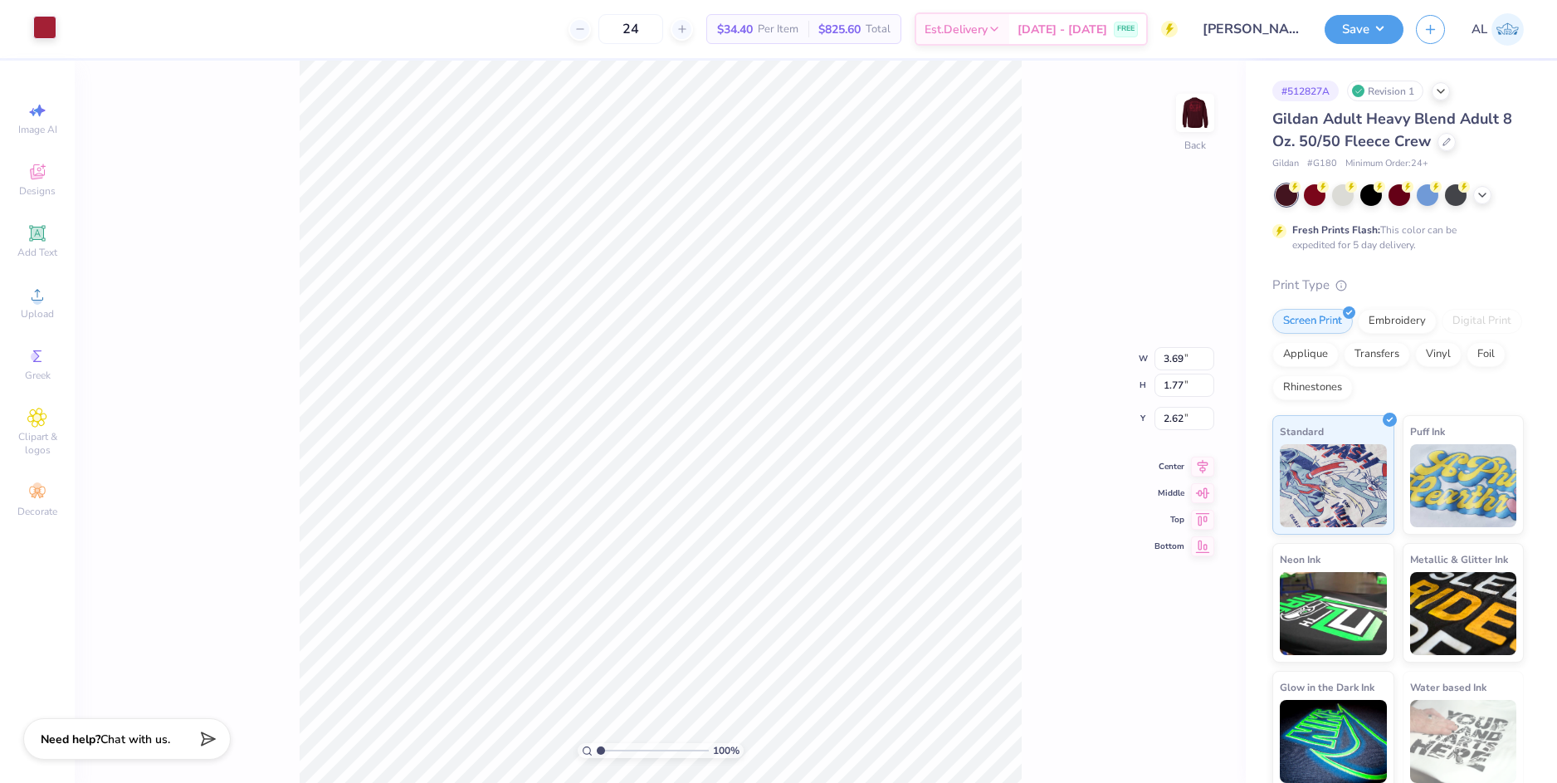
click at [46, 36] on div at bounding box center [44, 27] width 23 height 23
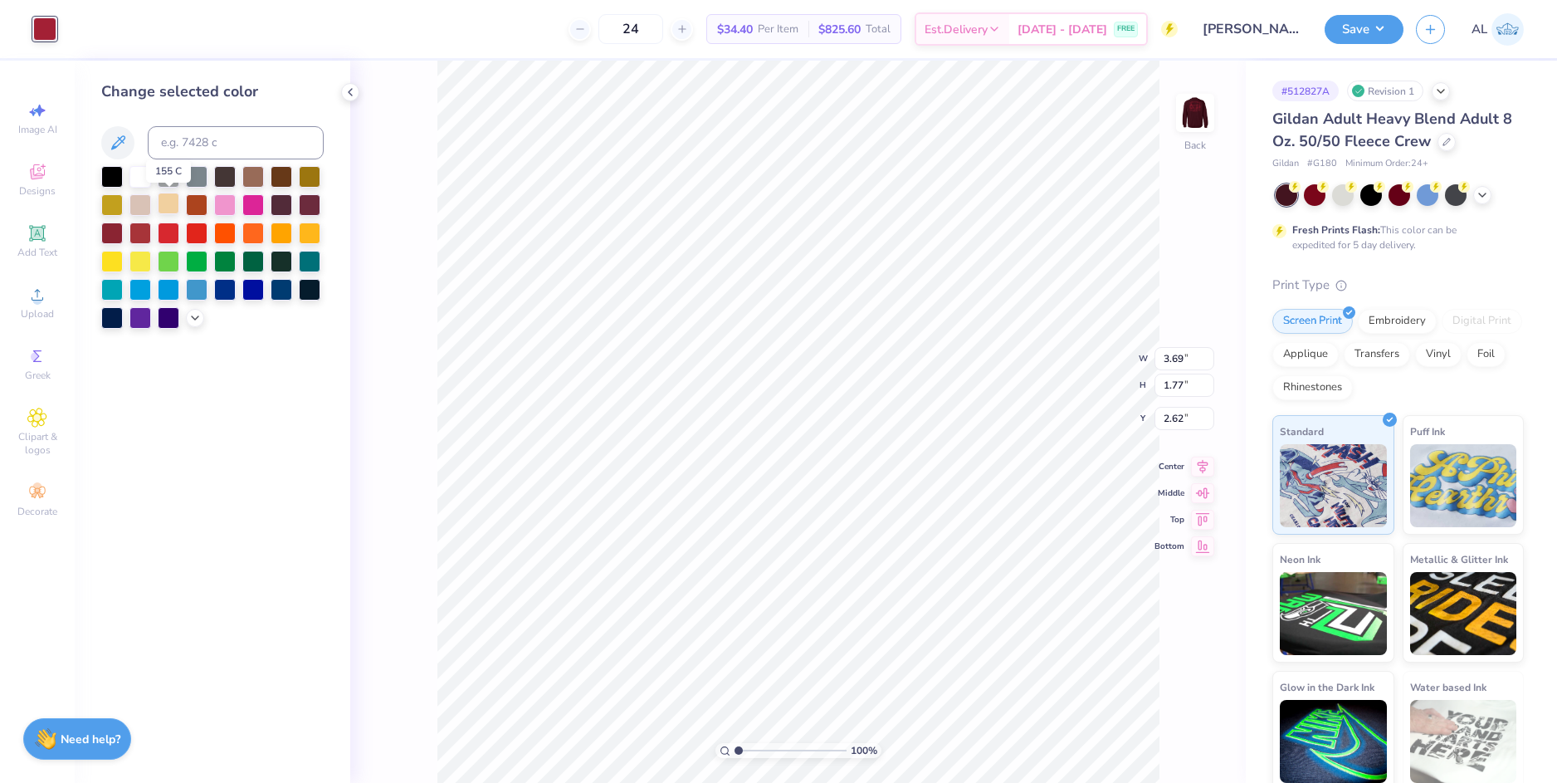
click at [163, 206] on div at bounding box center [169, 204] width 22 height 22
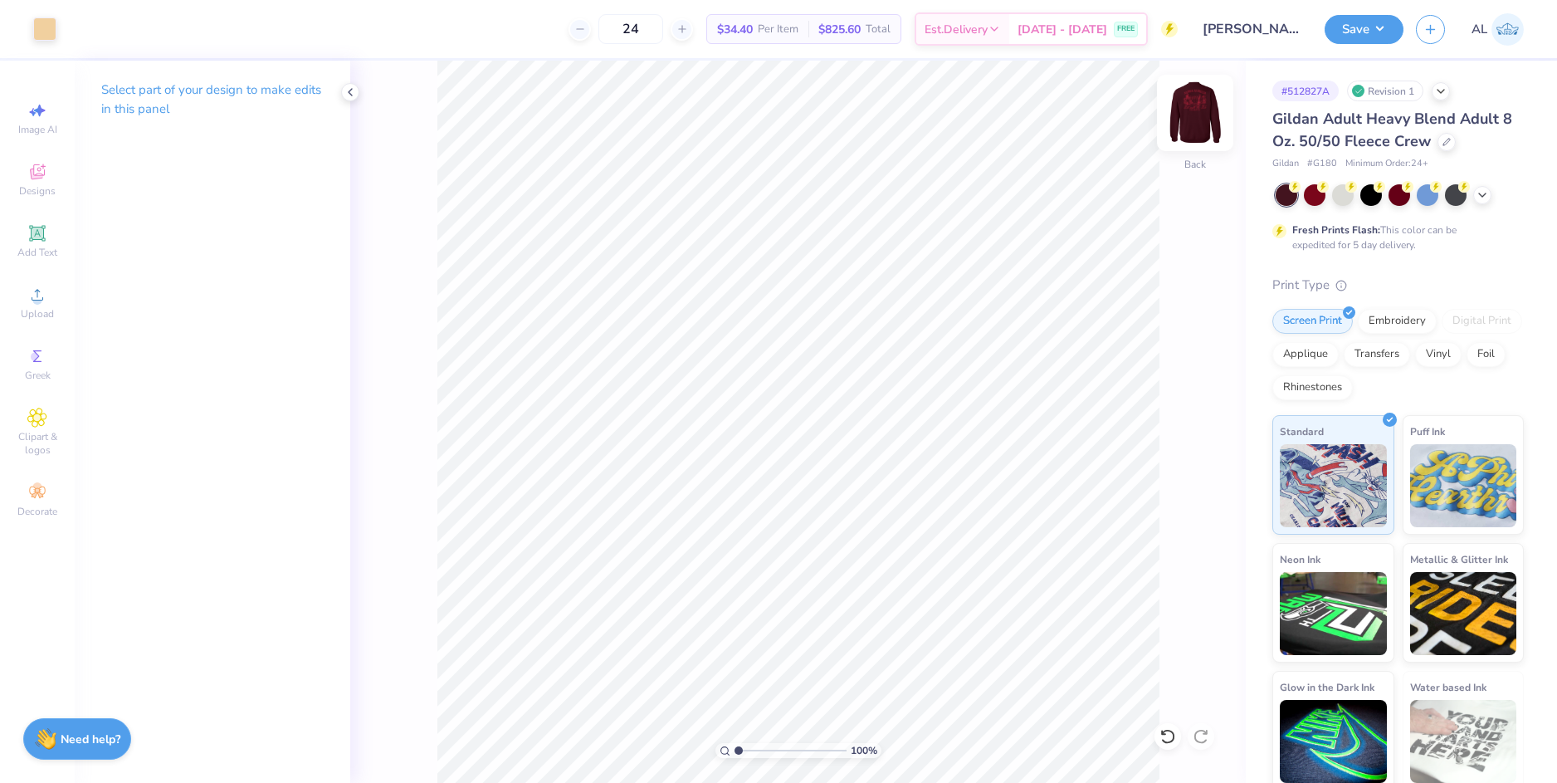
click at [1195, 120] on img at bounding box center [1195, 113] width 66 height 66
click at [41, 21] on div at bounding box center [44, 27] width 23 height 23
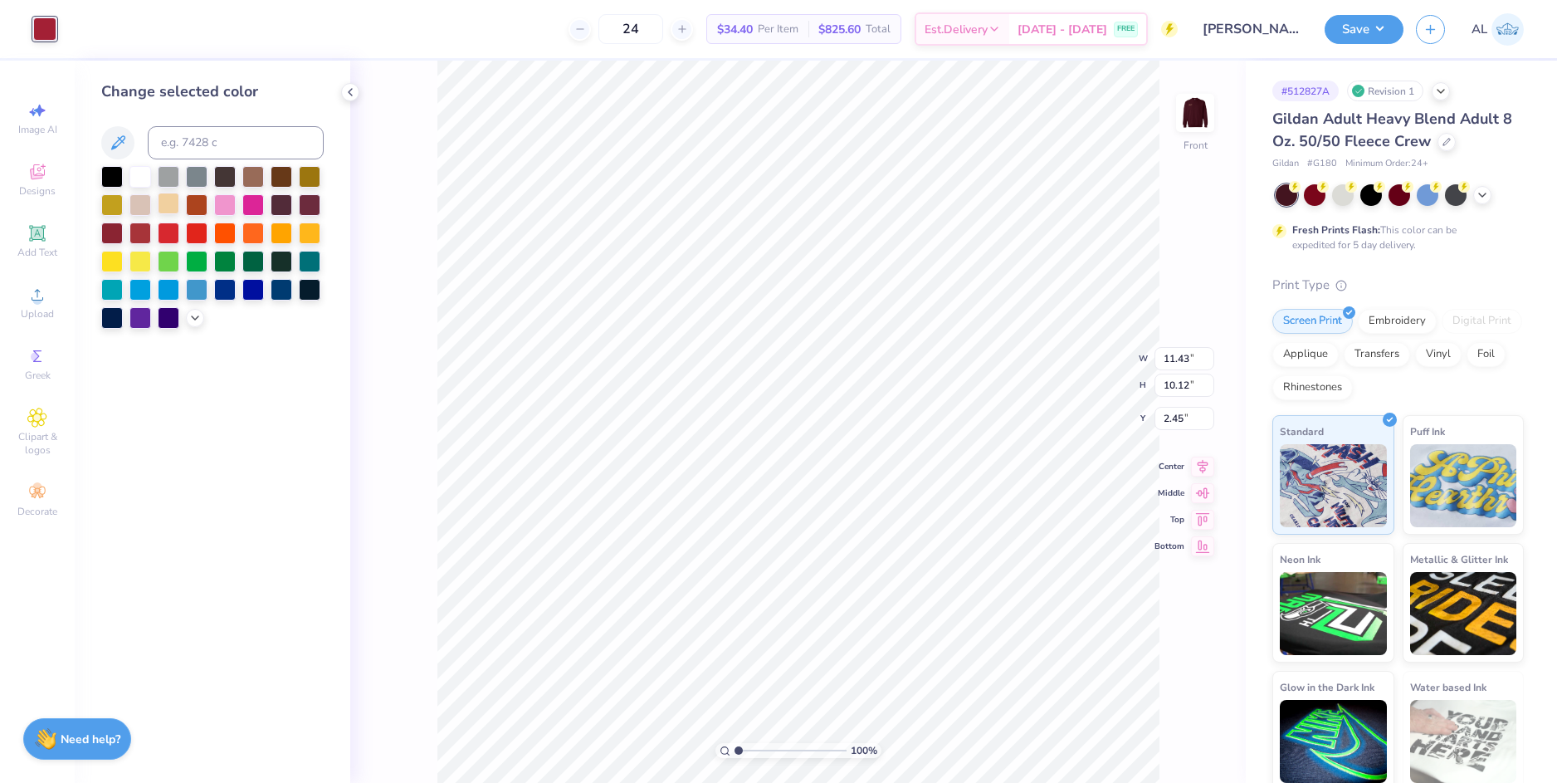
click at [168, 206] on div at bounding box center [169, 204] width 22 height 22
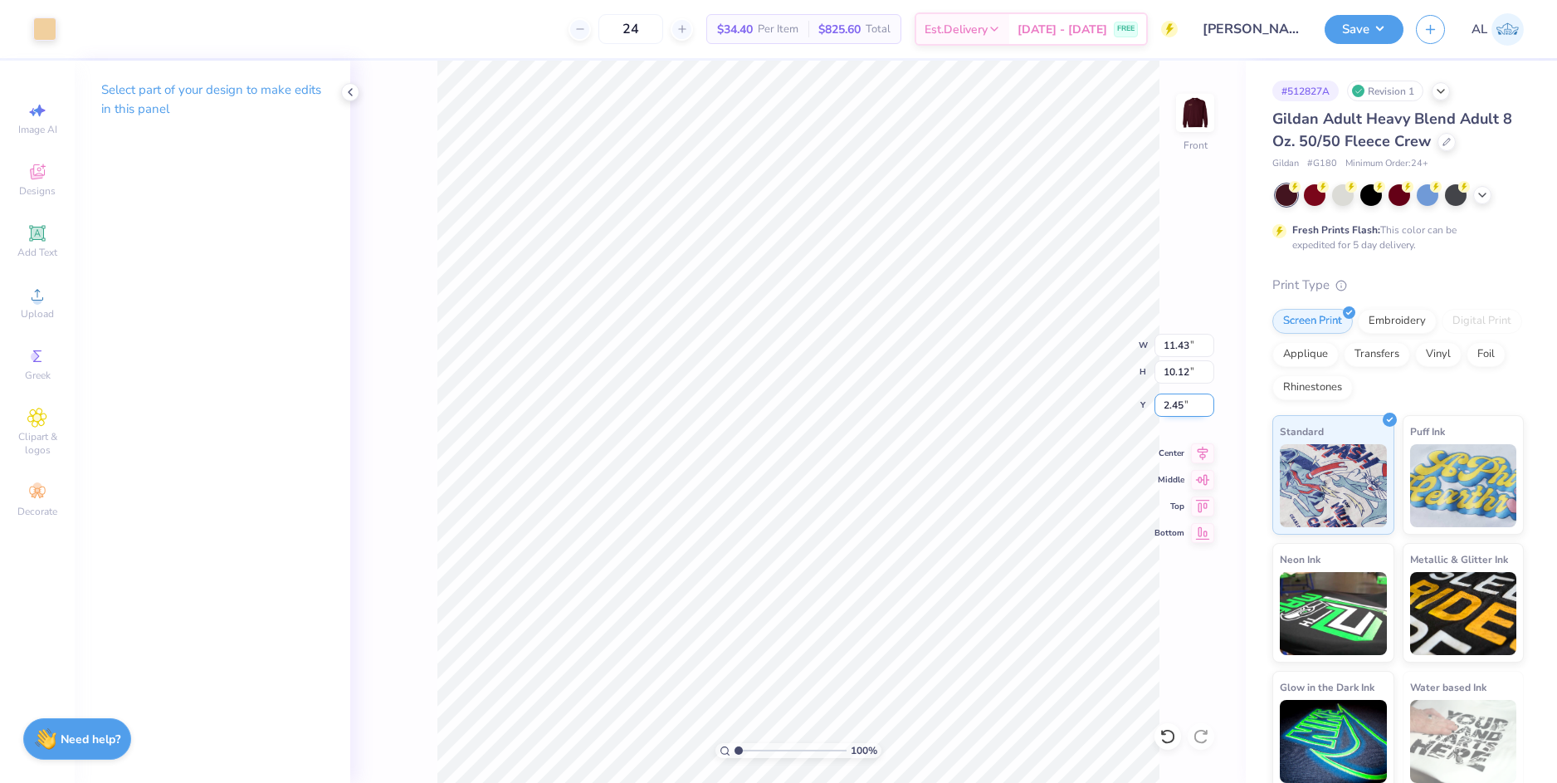
click at [1167, 407] on input "2.45" at bounding box center [1184, 404] width 60 height 23
click at [1177, 370] on input "10.12" at bounding box center [1184, 371] width 60 height 23
type input "3.00"
click at [1184, 347] on input "11.43" at bounding box center [1184, 345] width 60 height 23
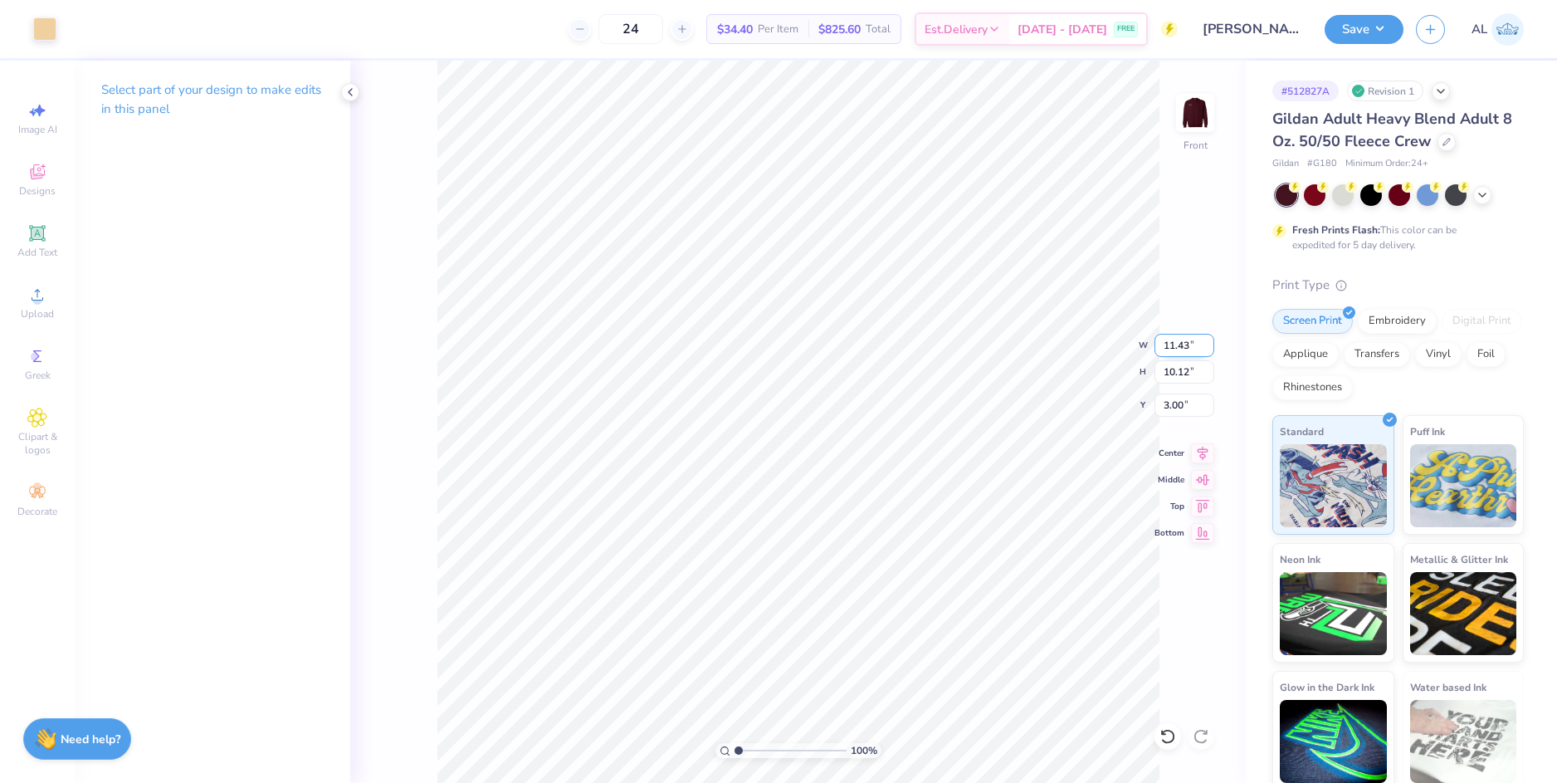
click at [1184, 347] on input "11.43" at bounding box center [1184, 345] width 60 height 23
click at [1173, 364] on input "10.12" at bounding box center [1184, 371] width 60 height 23
type input "11.00"
type input "9.74"
click at [1170, 396] on input "3.19" at bounding box center [1184, 404] width 60 height 23
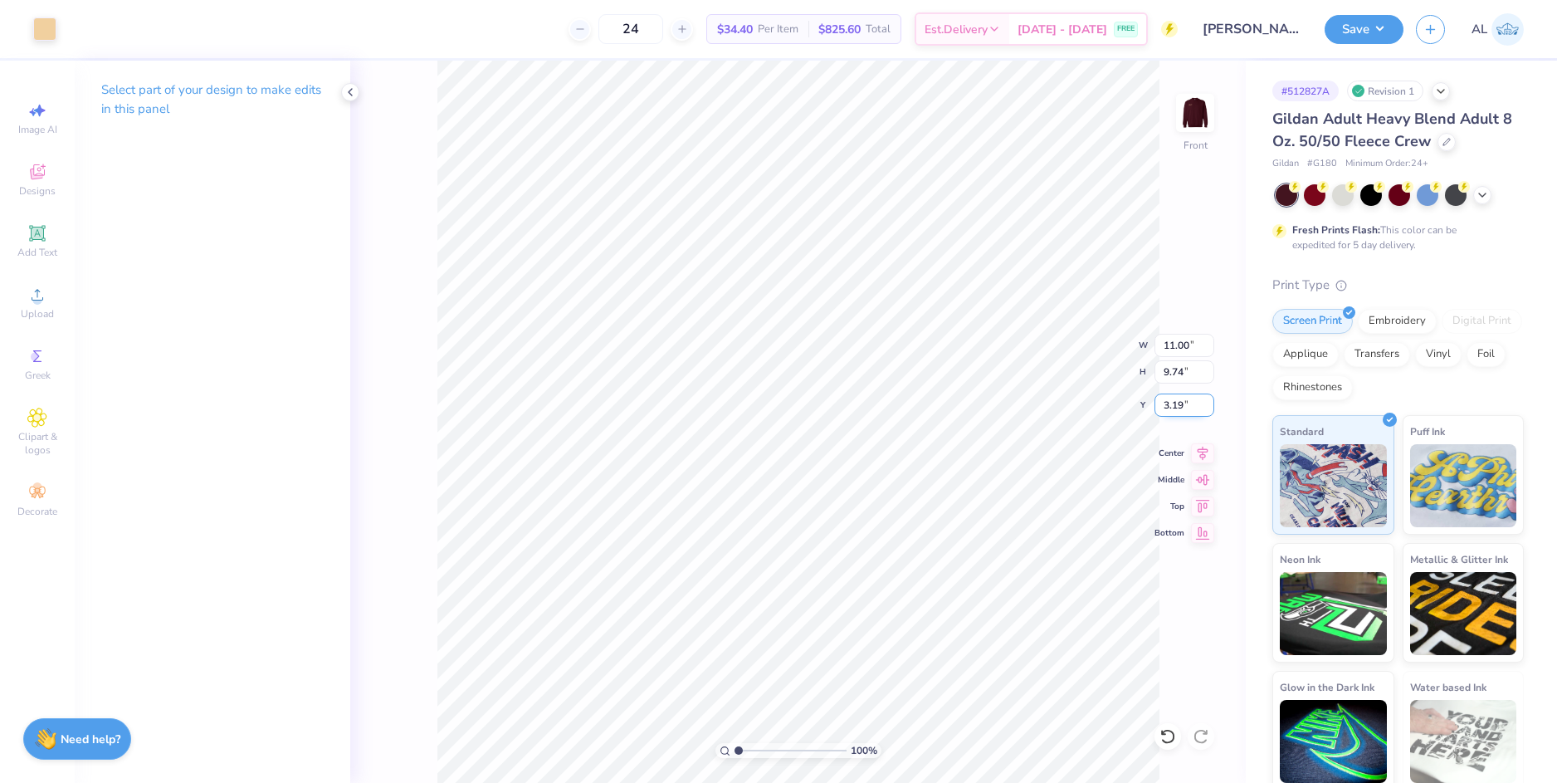
click at [1170, 396] on input "3.19" at bounding box center [1184, 404] width 60 height 23
click at [1171, 373] on input "9.74" at bounding box center [1184, 371] width 60 height 23
type input "3.00"
click at [1197, 452] on icon at bounding box center [1202, 451] width 23 height 20
click at [1175, 110] on img at bounding box center [1195, 113] width 66 height 66
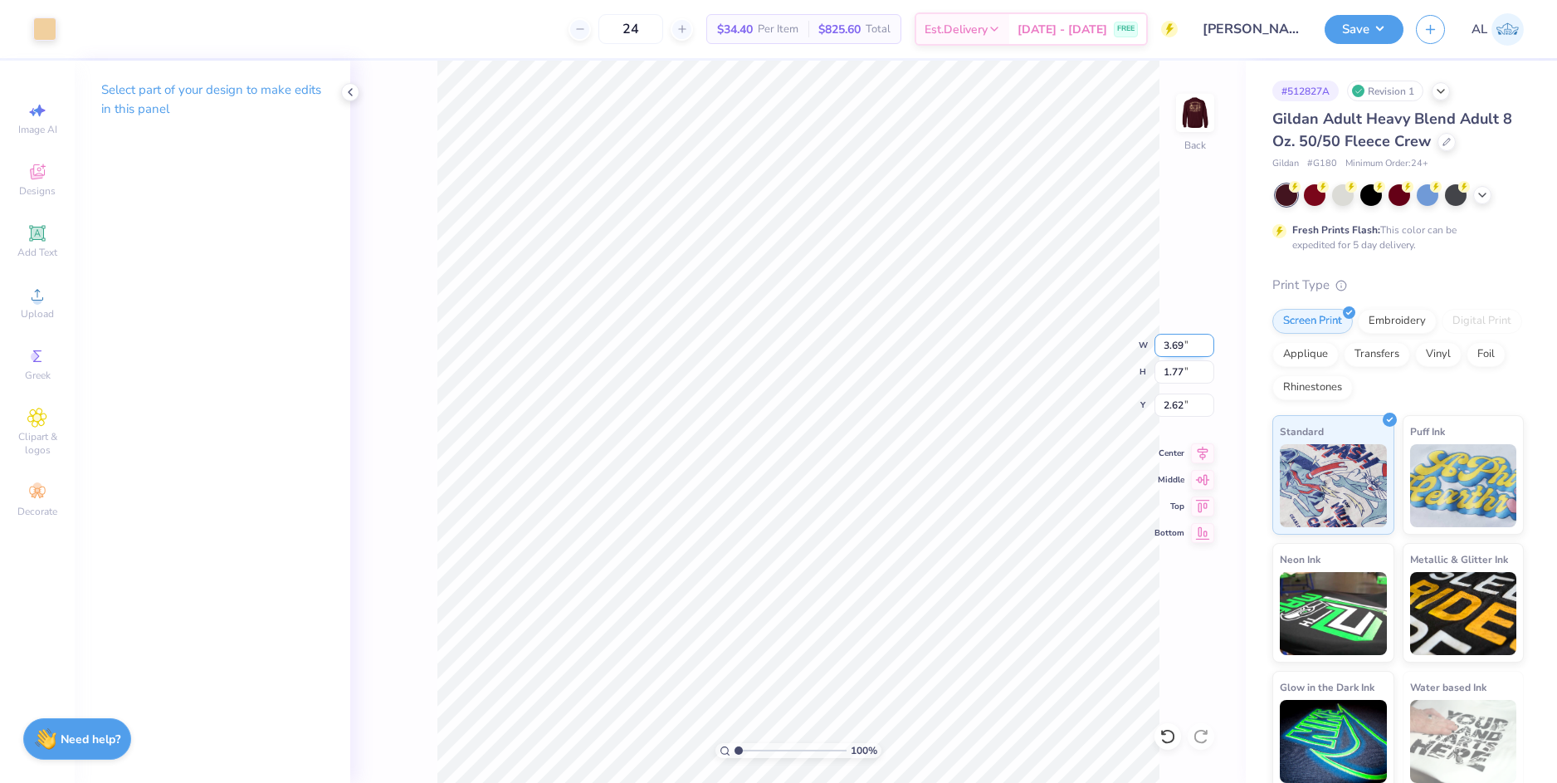
click at [1178, 351] on input "3.69" at bounding box center [1184, 345] width 60 height 23
click at [1172, 404] on input "2.62" at bounding box center [1184, 404] width 60 height 23
type input "3.50"
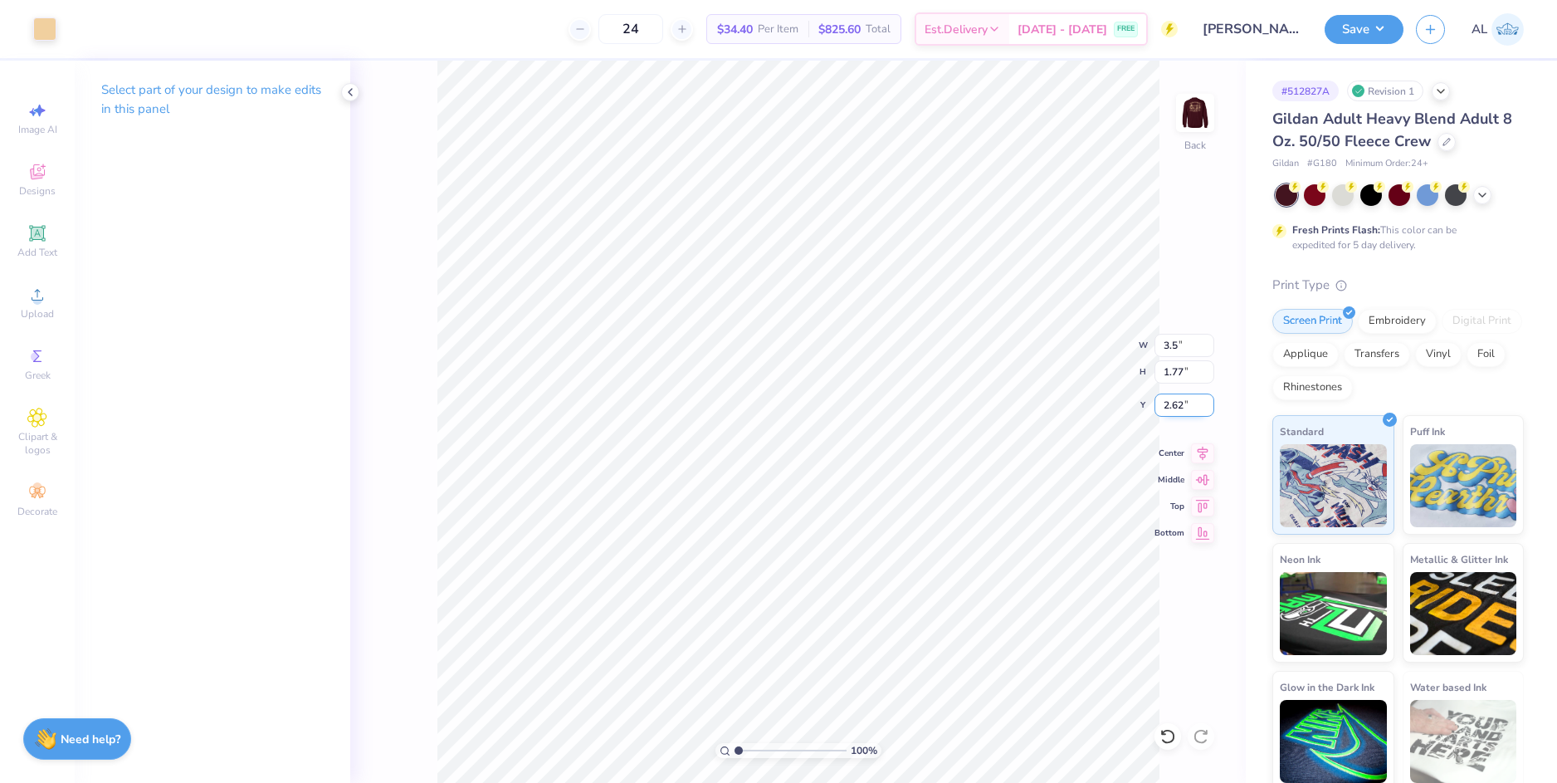
type input "1.68"
click at [1172, 404] on input "2.67" at bounding box center [1184, 404] width 60 height 23
type input "3.00"
click at [1167, 378] on input "1.68" at bounding box center [1184, 371] width 60 height 23
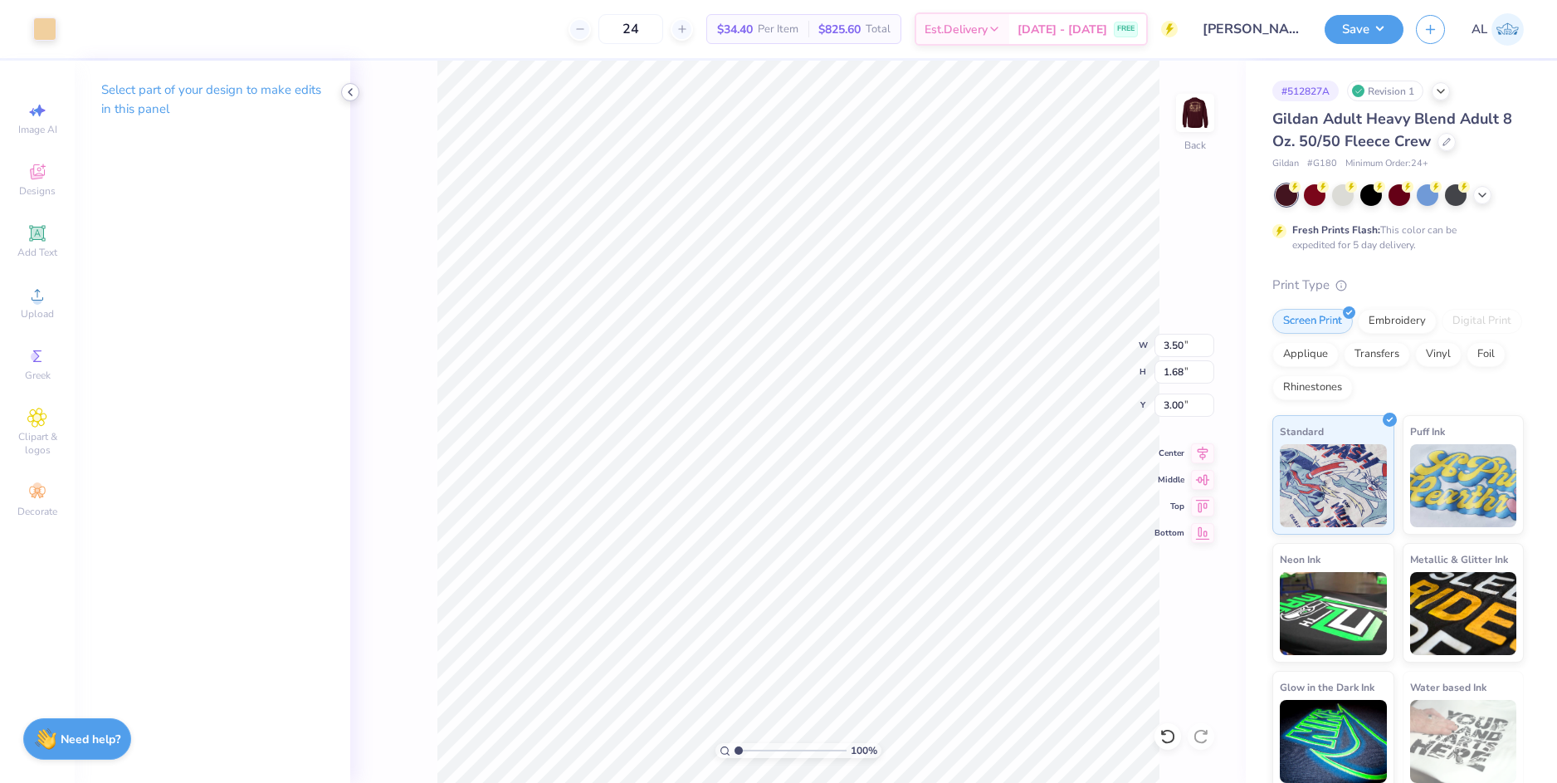
click at [342, 90] on div at bounding box center [350, 92] width 18 height 18
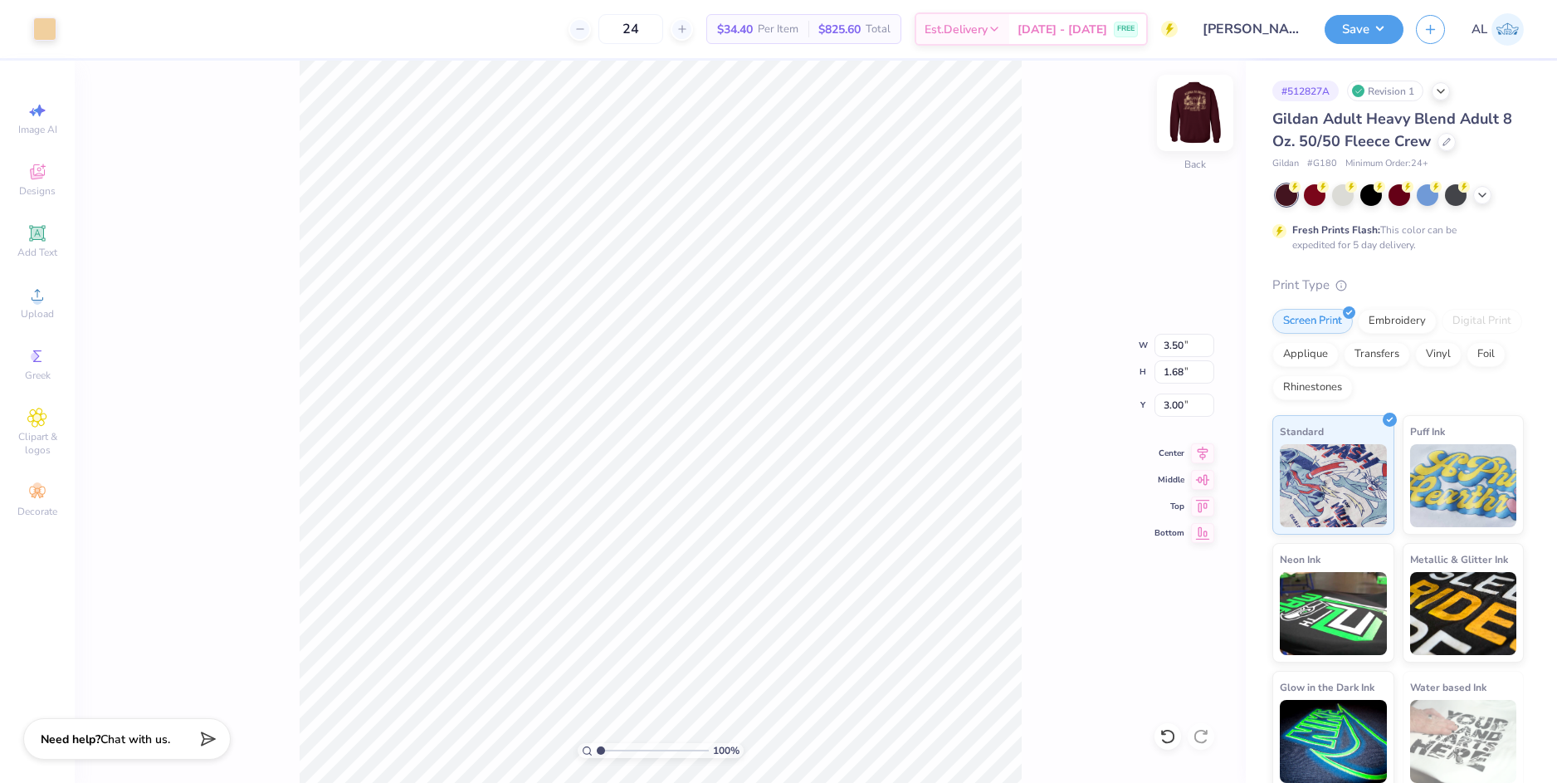
click at [1196, 133] on img at bounding box center [1195, 113] width 66 height 66
click at [1370, 31] on button "Save" at bounding box center [1363, 26] width 79 height 29
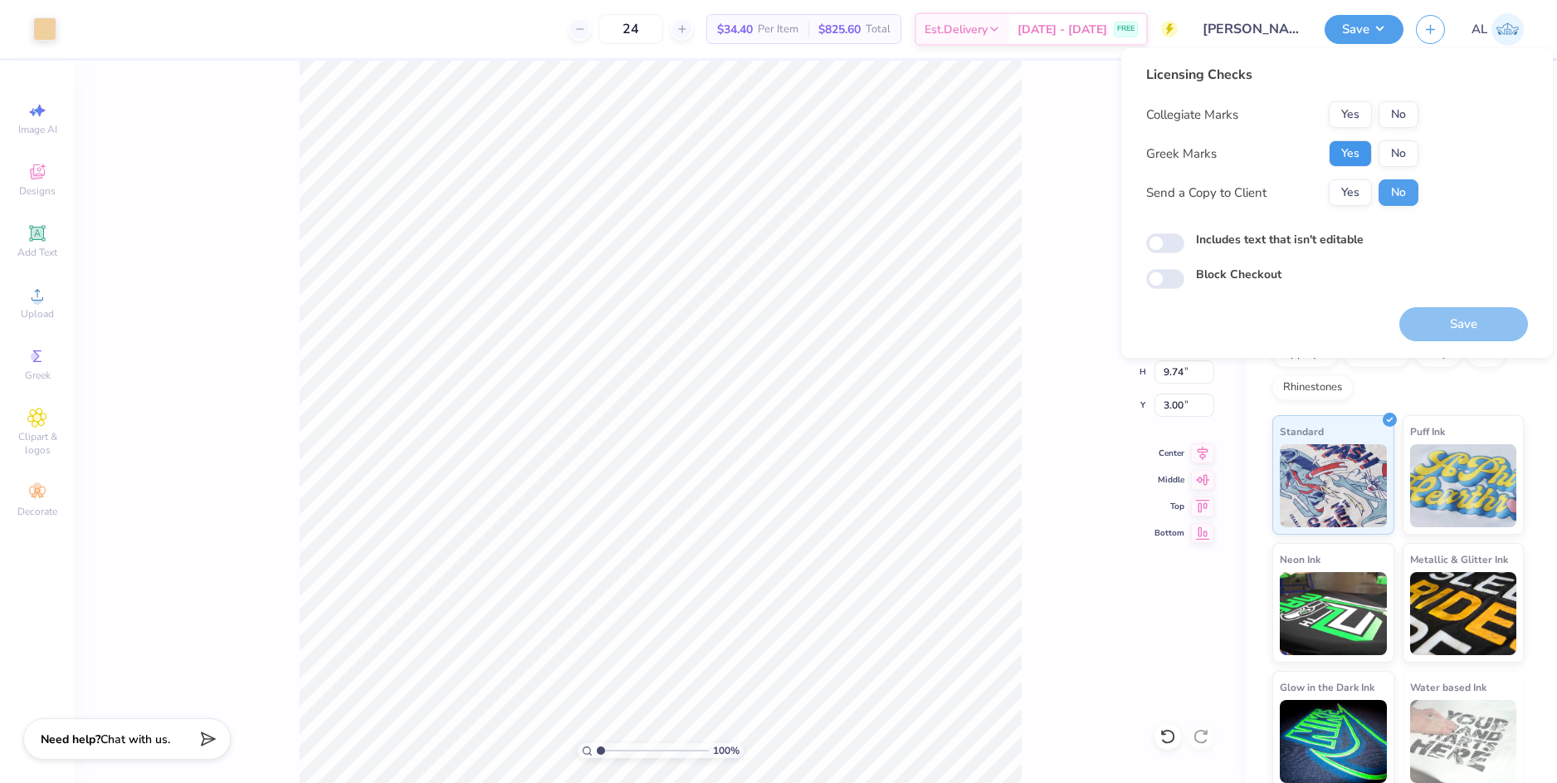
click at [1360, 148] on button "Yes" at bounding box center [1350, 153] width 43 height 27
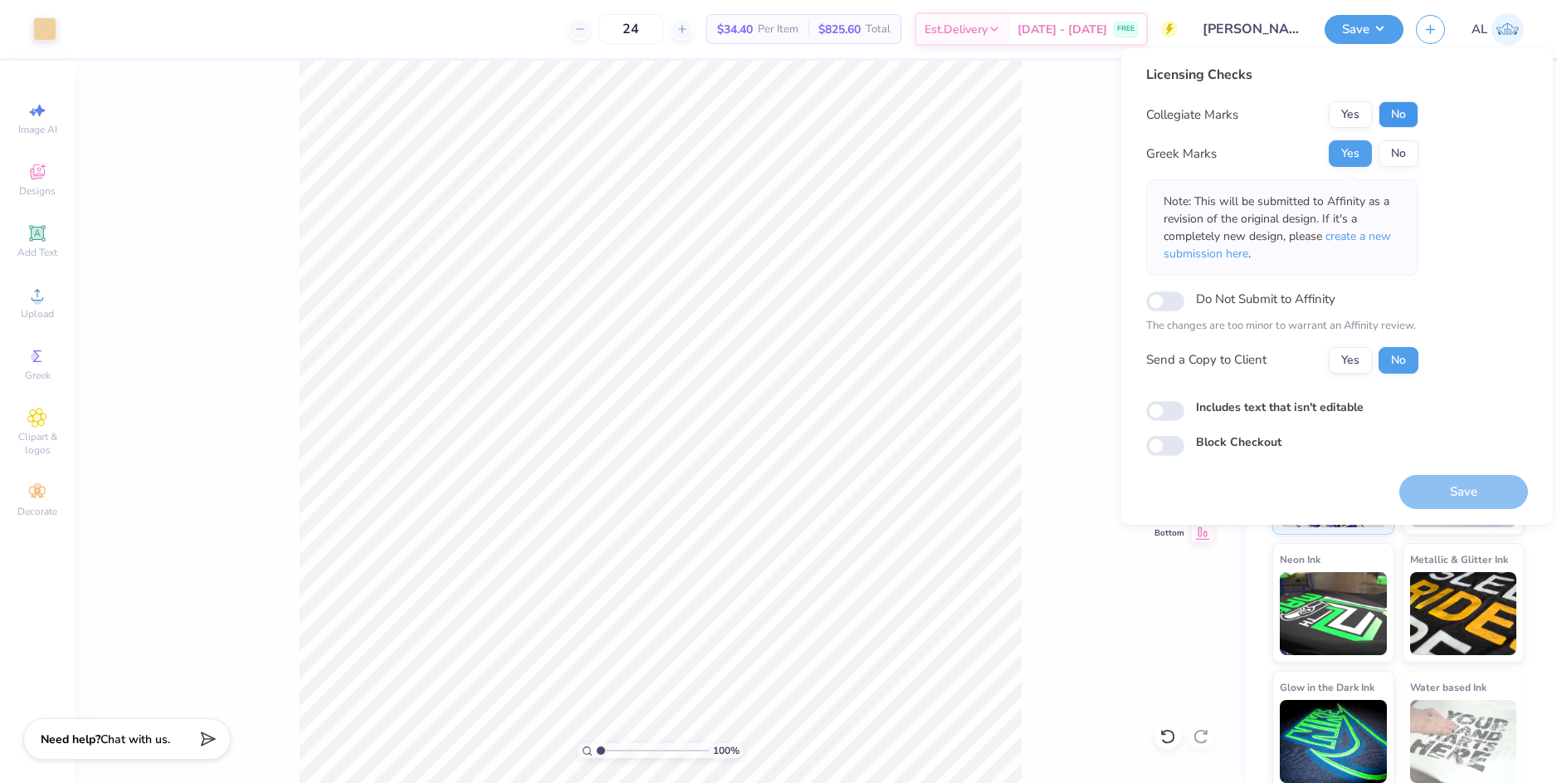
click at [1391, 113] on button "No" at bounding box center [1398, 114] width 40 height 27
click at [1359, 358] on button "Yes" at bounding box center [1350, 360] width 43 height 27
click at [1427, 486] on button "Save" at bounding box center [1463, 492] width 129 height 34
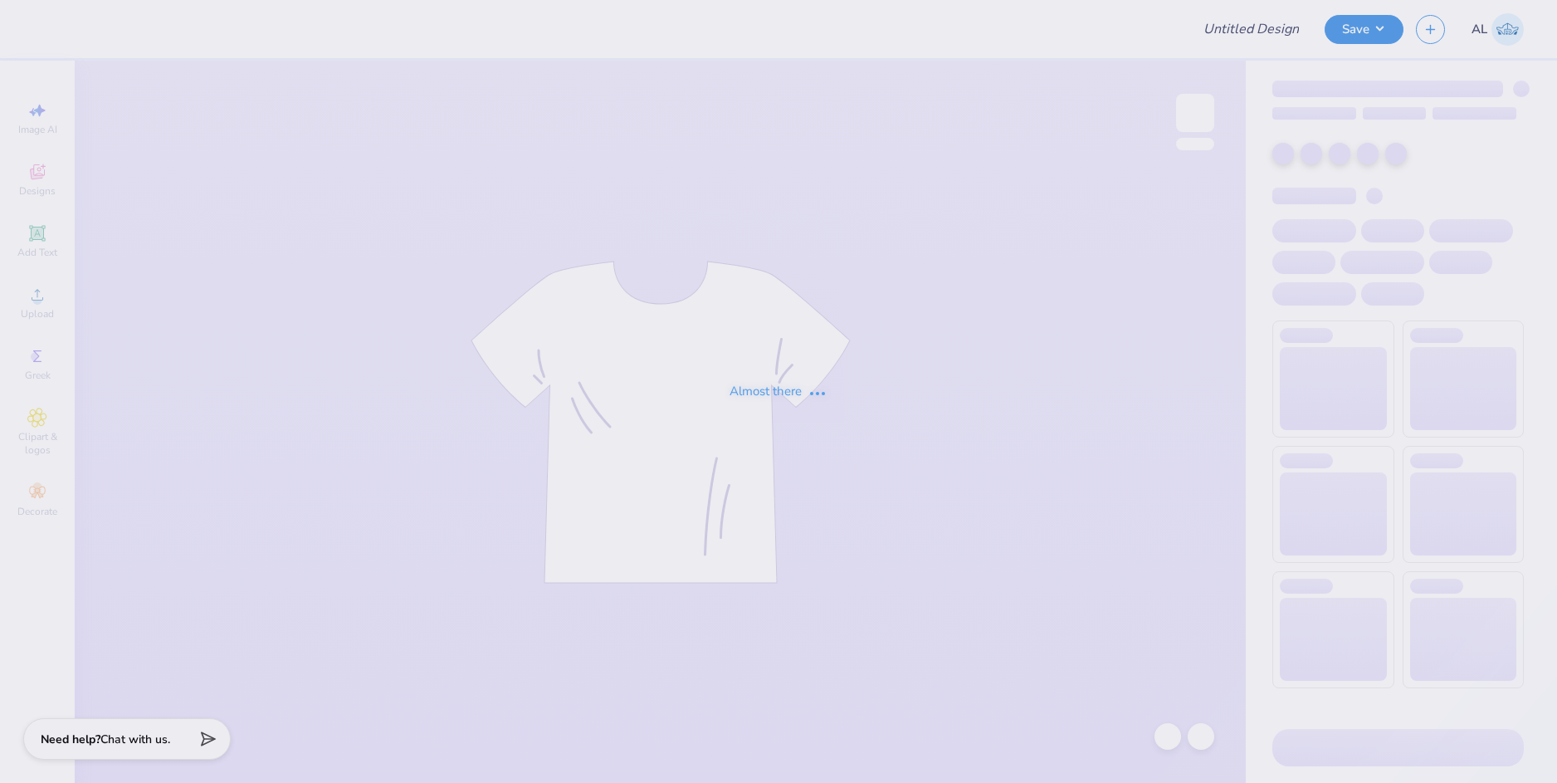
type input "Theta Mom's Shirt"
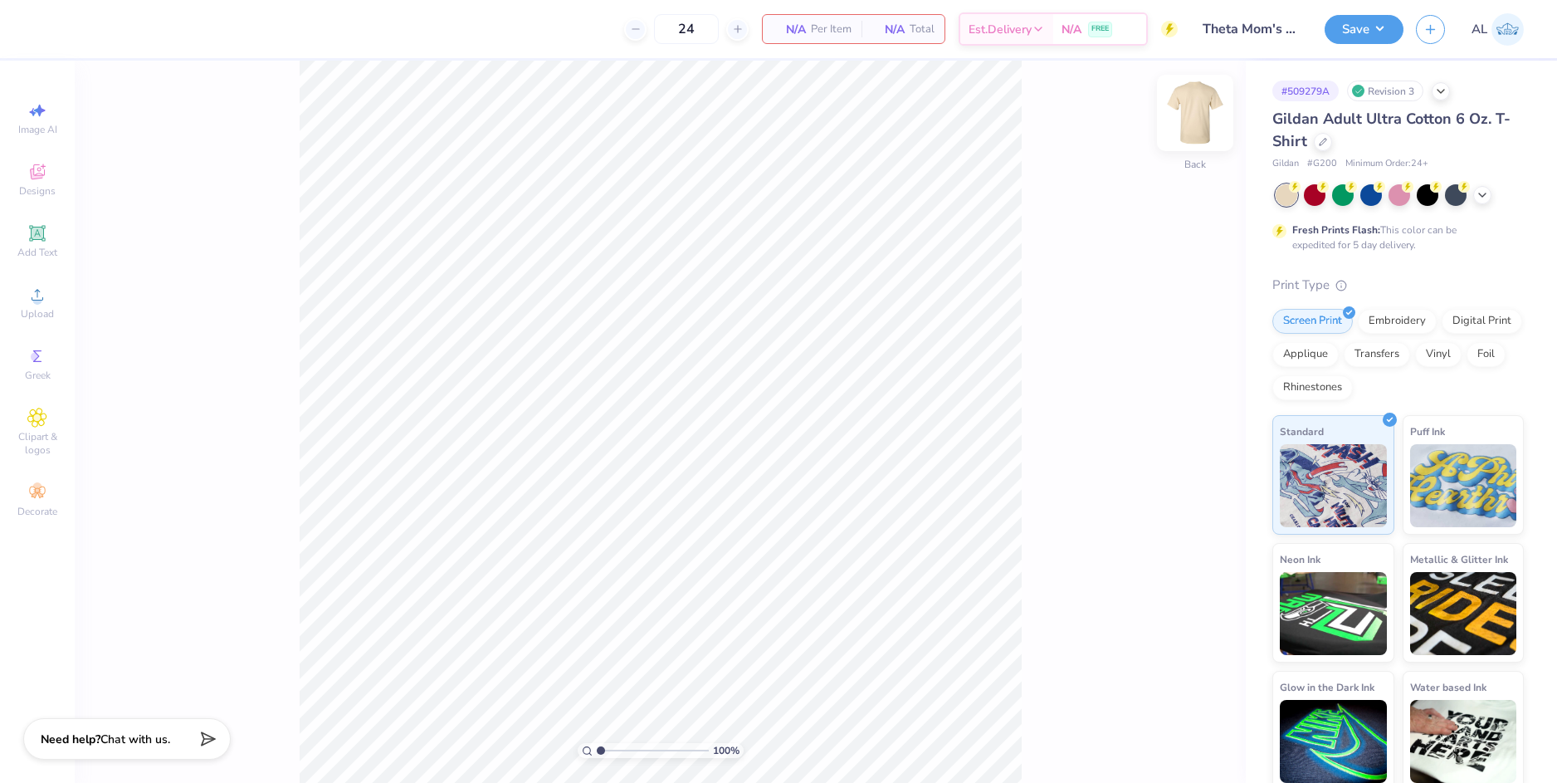
click at [1212, 117] on img at bounding box center [1195, 113] width 66 height 66
click at [40, 305] on div "Upload" at bounding box center [37, 302] width 58 height 49
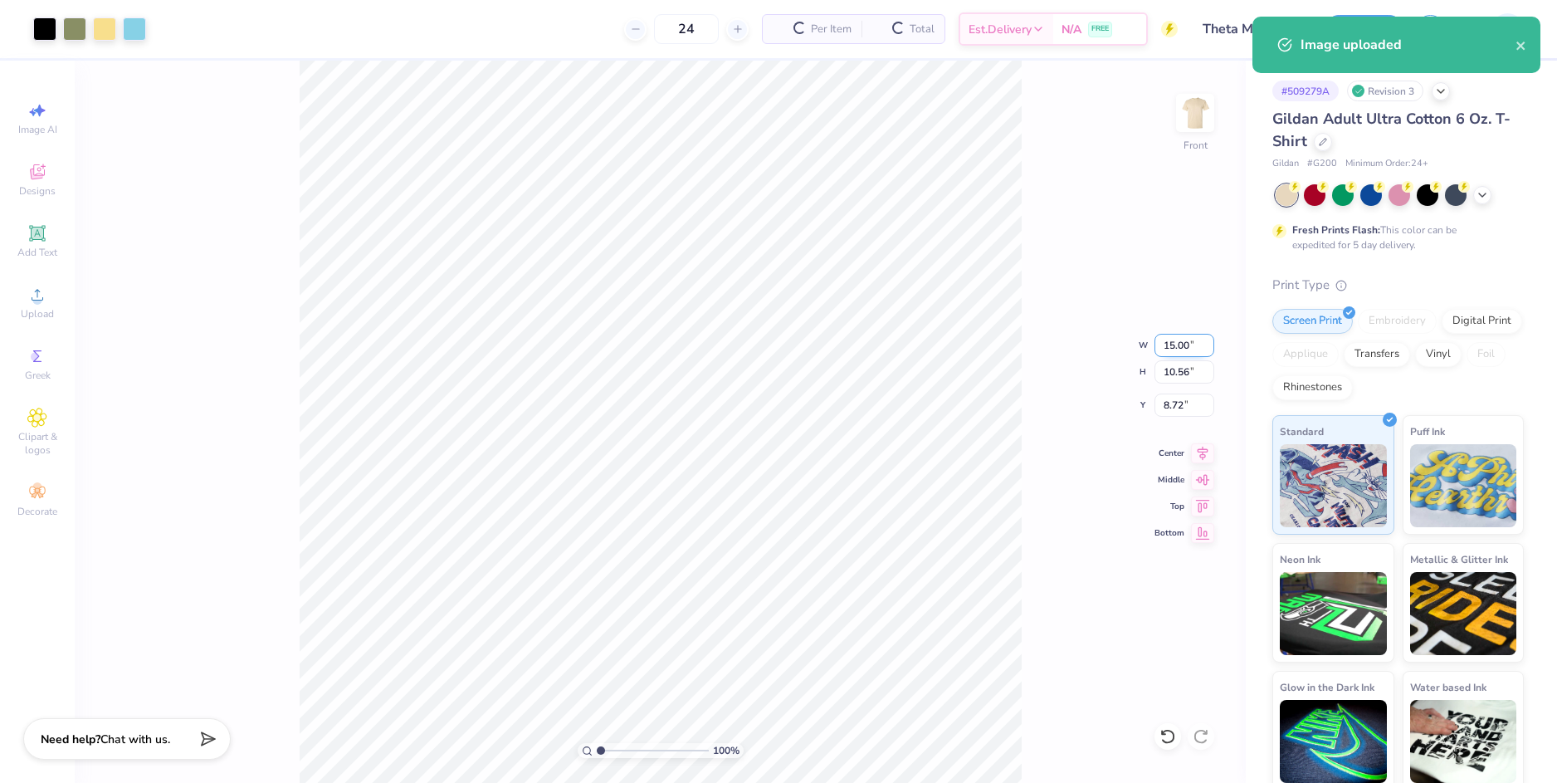
click at [1176, 350] on input "15.00" at bounding box center [1184, 345] width 60 height 23
click at [1167, 402] on input "8.72" at bounding box center [1184, 404] width 60 height 23
type input "12.50"
type input "8.80"
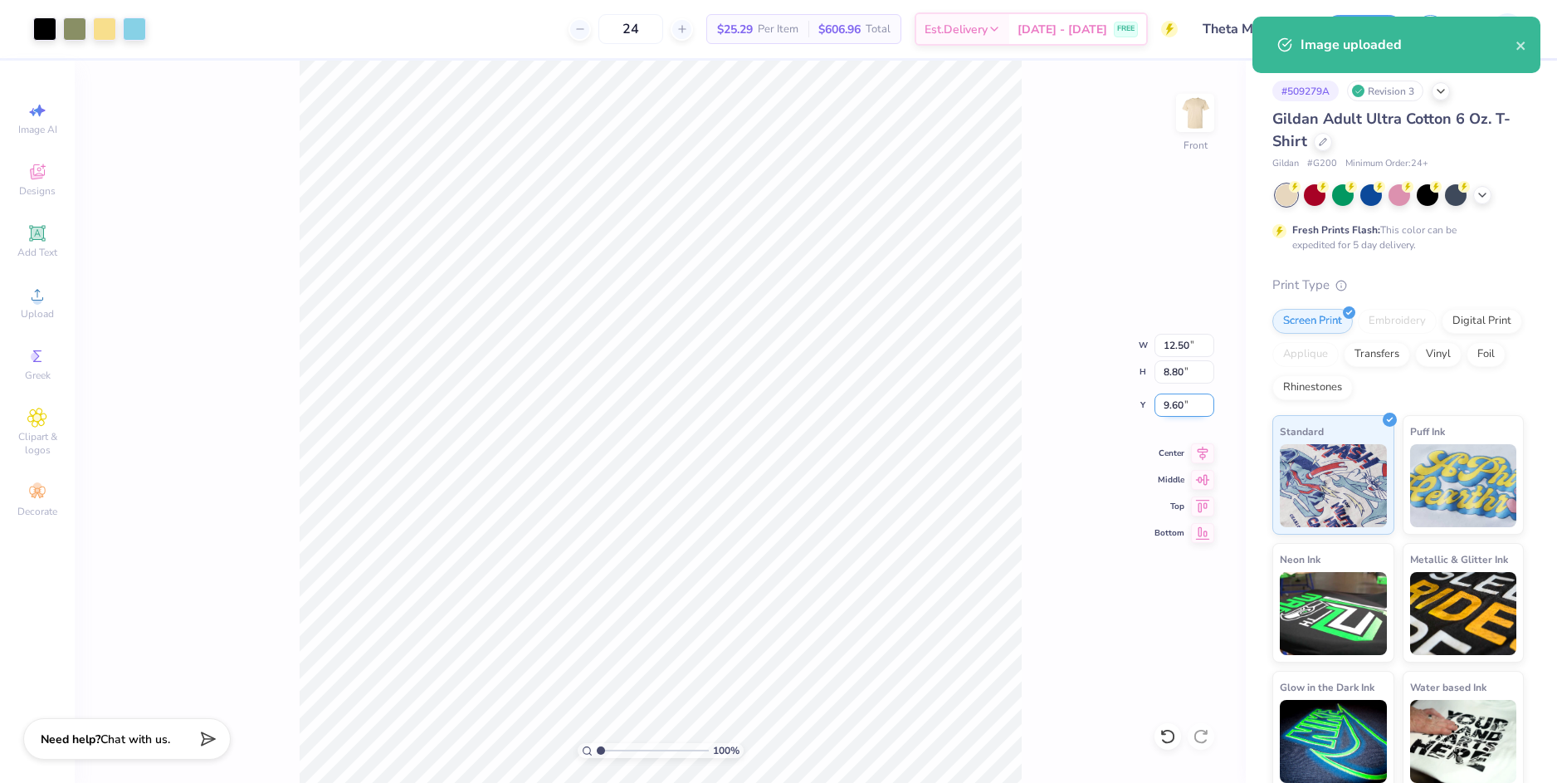
click at [1169, 402] on input "9.60" at bounding box center [1184, 404] width 60 height 23
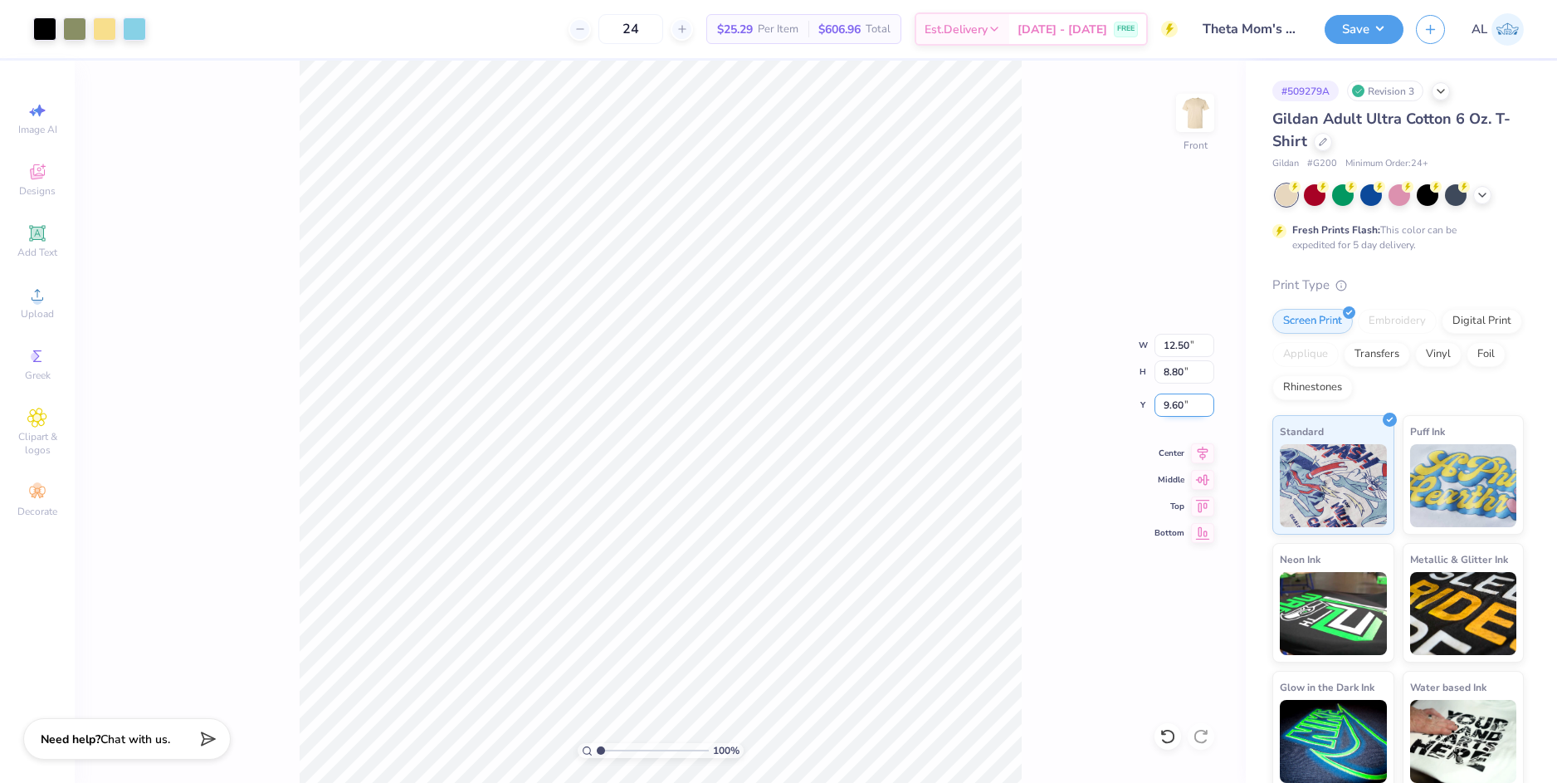
click at [1169, 402] on input "9.60" at bounding box center [1184, 404] width 60 height 23
click at [1176, 366] on input "8.80" at bounding box center [1184, 371] width 60 height 23
type input "3.00"
click at [1191, 114] on img at bounding box center [1195, 113] width 66 height 66
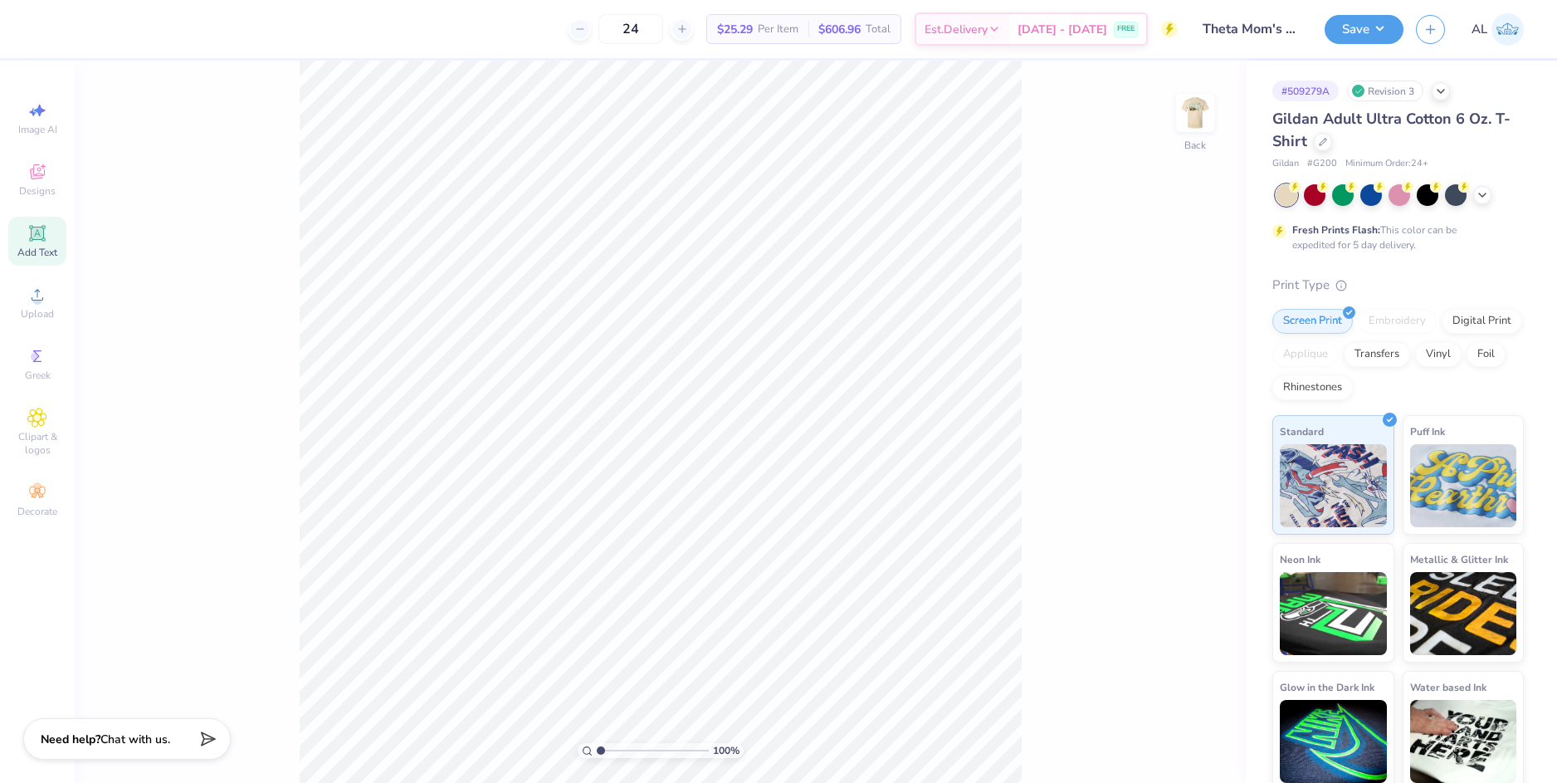
click at [37, 247] on span "Add Text" at bounding box center [37, 252] width 40 height 13
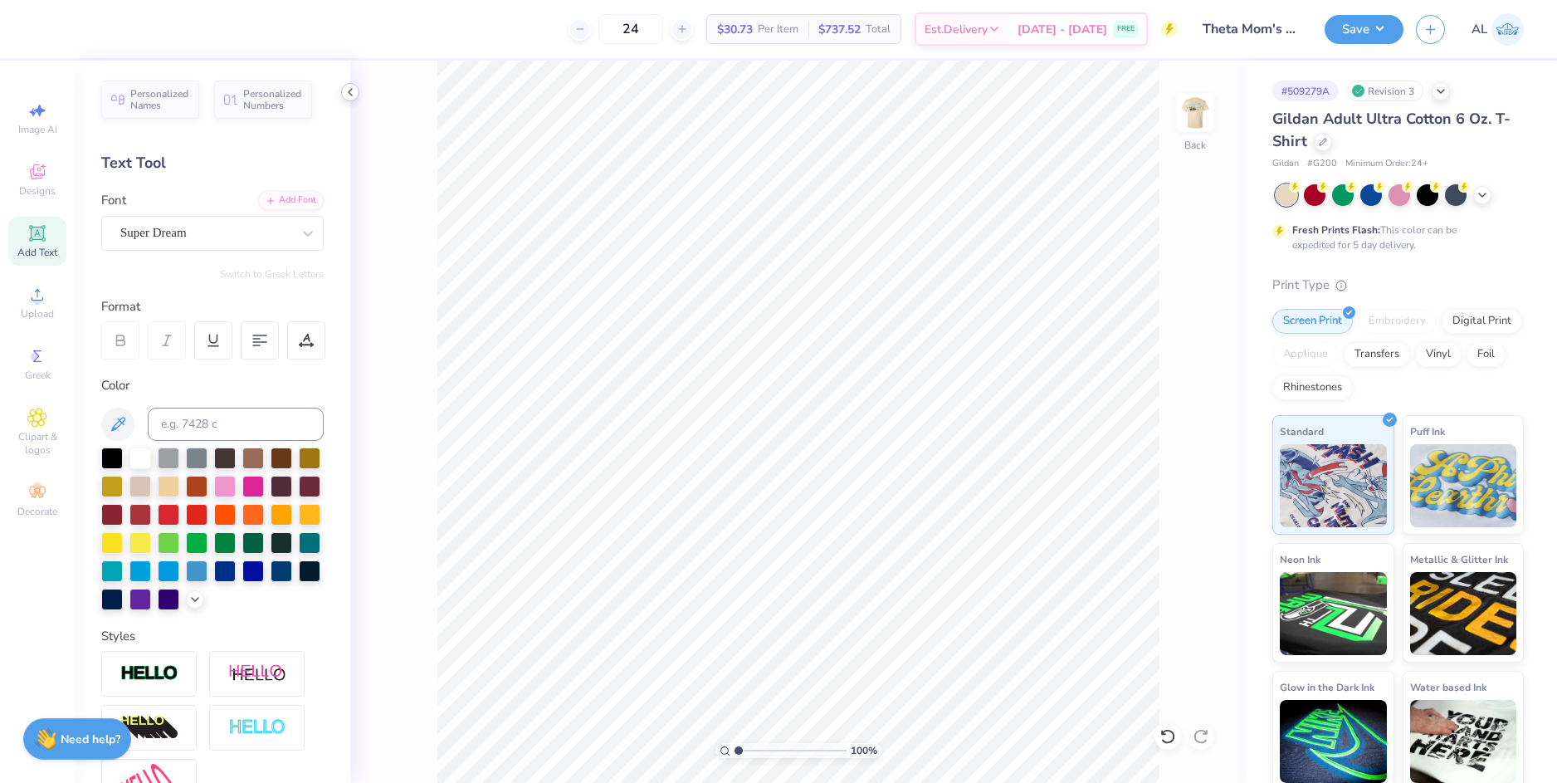
click at [354, 95] on icon at bounding box center [350, 91] width 13 height 13
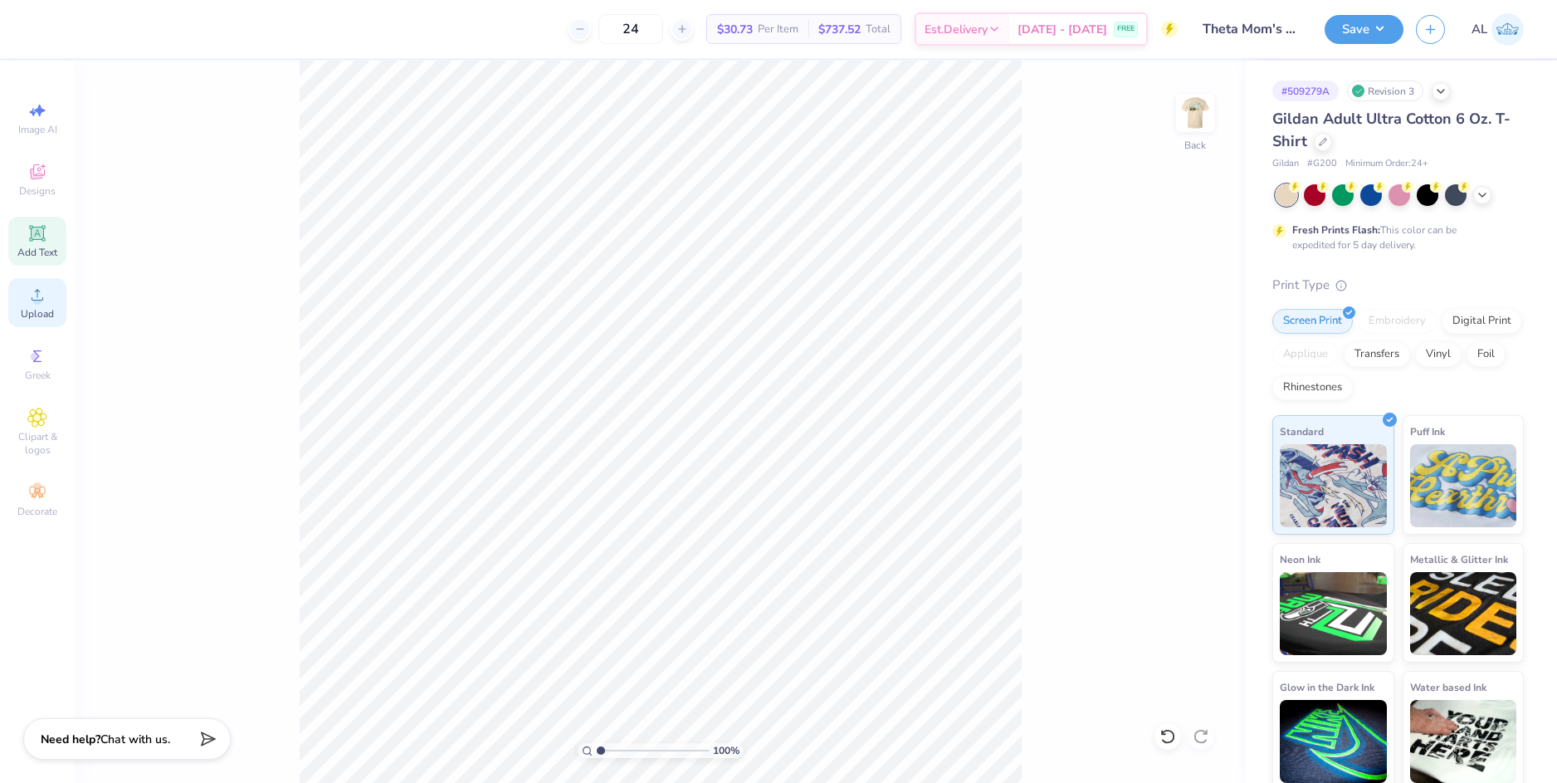
click at [41, 301] on circle at bounding box center [36, 299] width 9 height 9
click at [1175, 347] on input "15.00" at bounding box center [1184, 345] width 60 height 23
click at [1171, 373] on input "17.09" at bounding box center [1184, 371] width 60 height 23
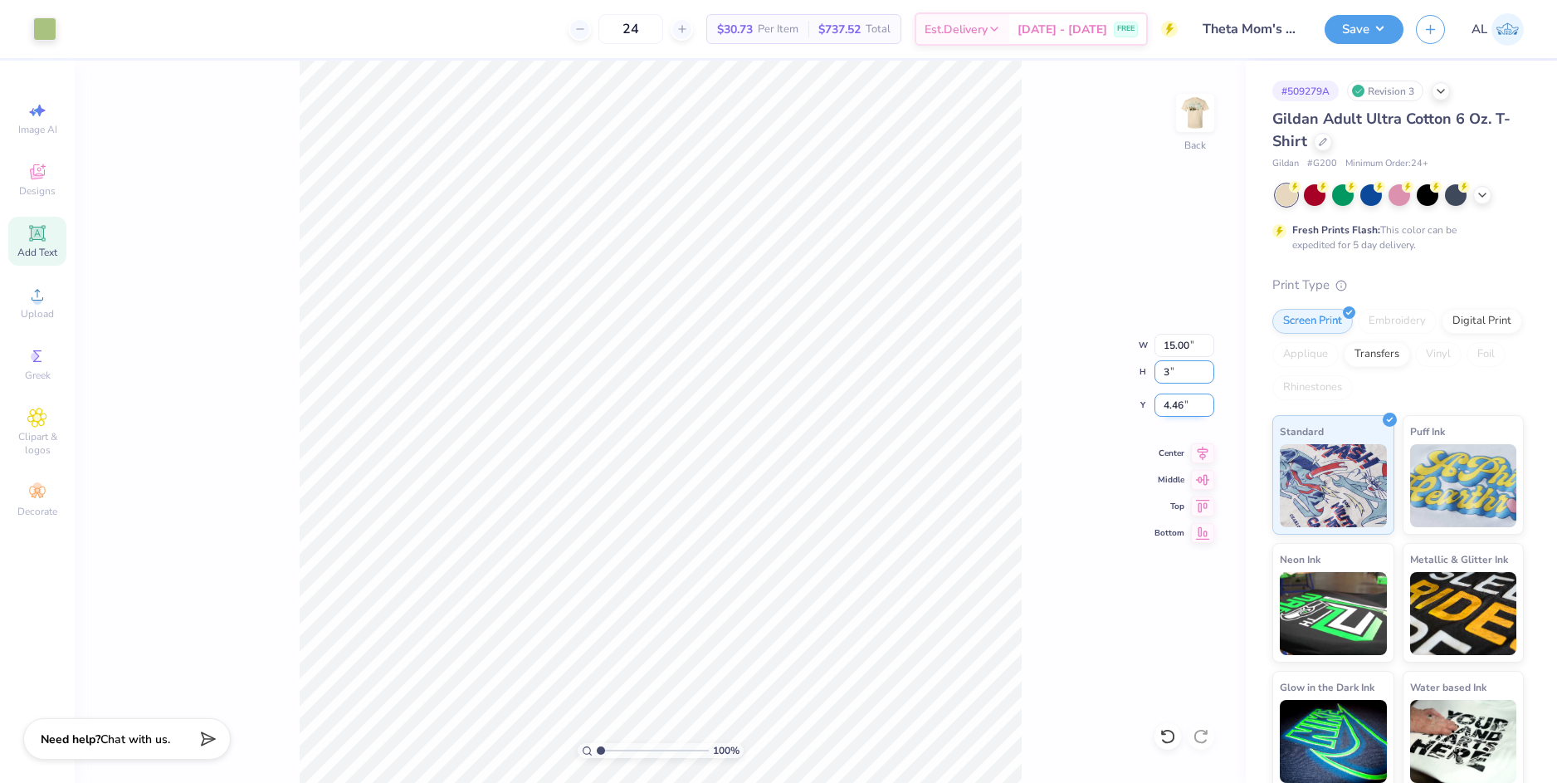
type input "3"
click at [1178, 394] on input "4.46" at bounding box center [1184, 404] width 60 height 23
type input "2.63"
type input "3.00"
click at [1176, 402] on input "11.50" at bounding box center [1184, 404] width 60 height 23
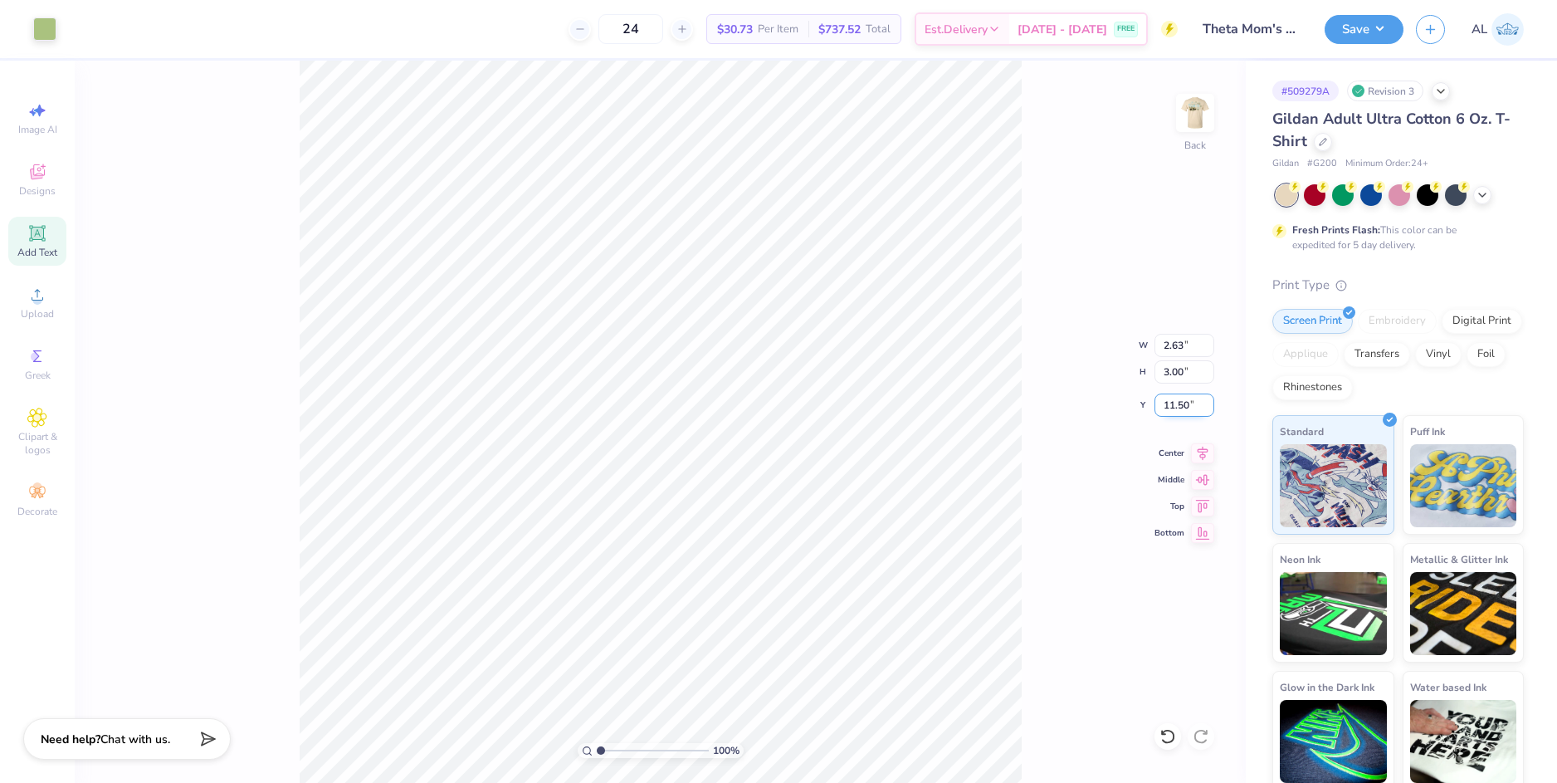
click at [1176, 402] on input "11.50" at bounding box center [1184, 404] width 60 height 23
click at [1178, 370] on input "3.00" at bounding box center [1184, 371] width 60 height 23
type input "3.00"
click at [1192, 112] on img at bounding box center [1195, 113] width 66 height 66
click at [1343, 33] on button "Save" at bounding box center [1363, 26] width 79 height 29
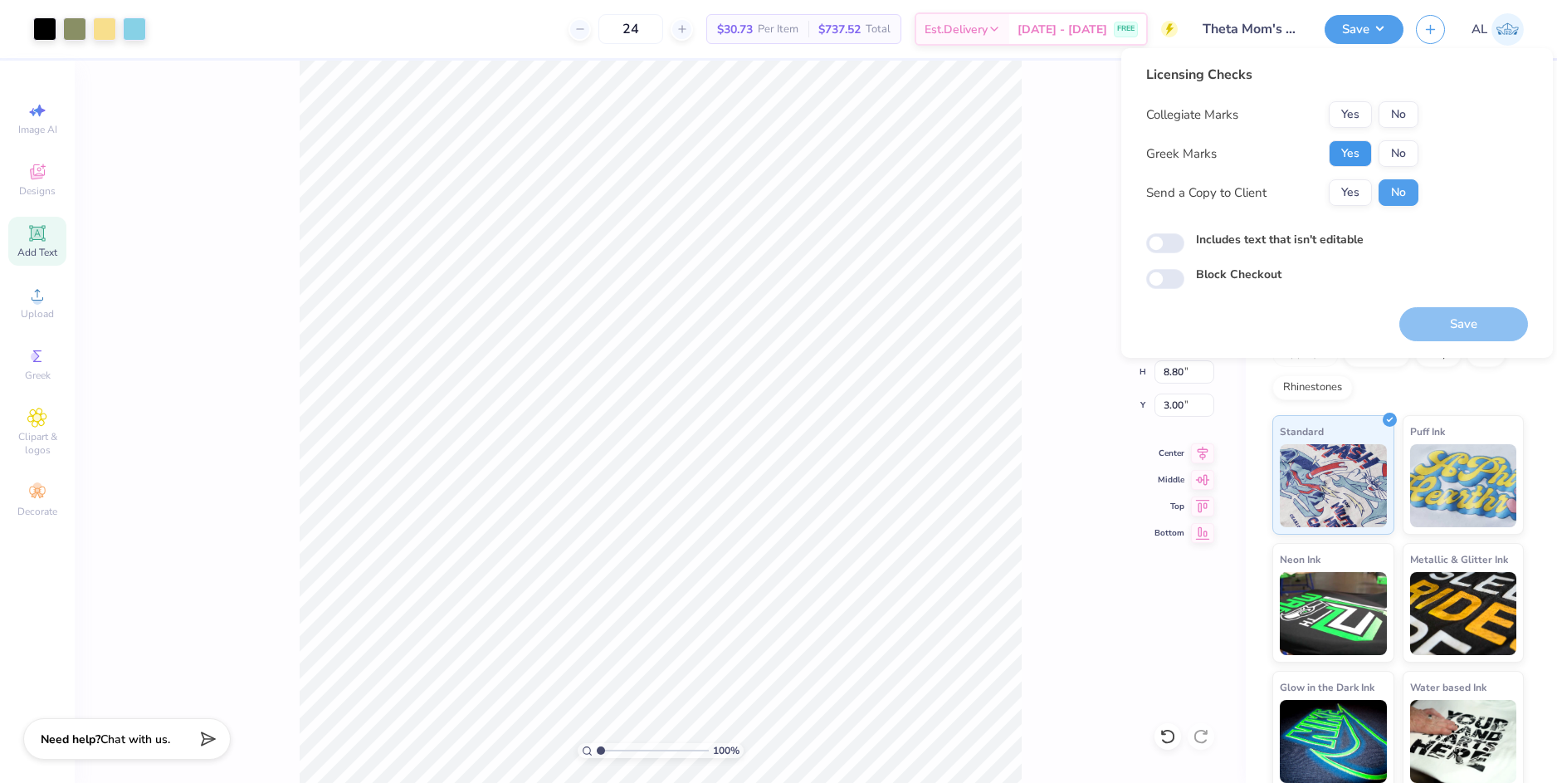
click at [1357, 151] on button "Yes" at bounding box center [1350, 153] width 43 height 27
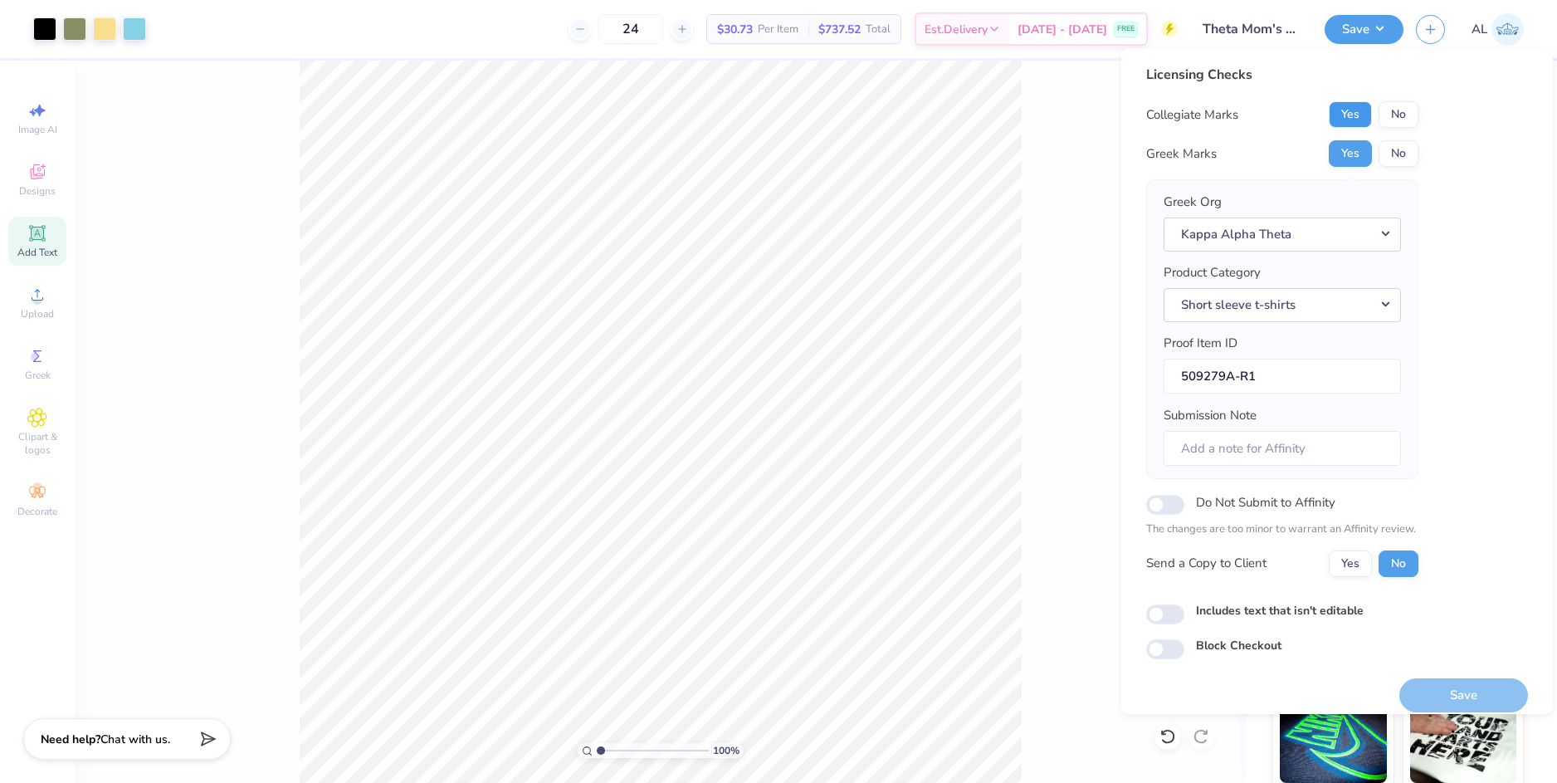
click at [1350, 112] on button "Yes" at bounding box center [1350, 114] width 43 height 27
click at [1348, 563] on button "Yes" at bounding box center [1350, 563] width 43 height 27
click at [1443, 690] on button "Save" at bounding box center [1463, 695] width 129 height 34
